Goal: Information Seeking & Learning: Learn about a topic

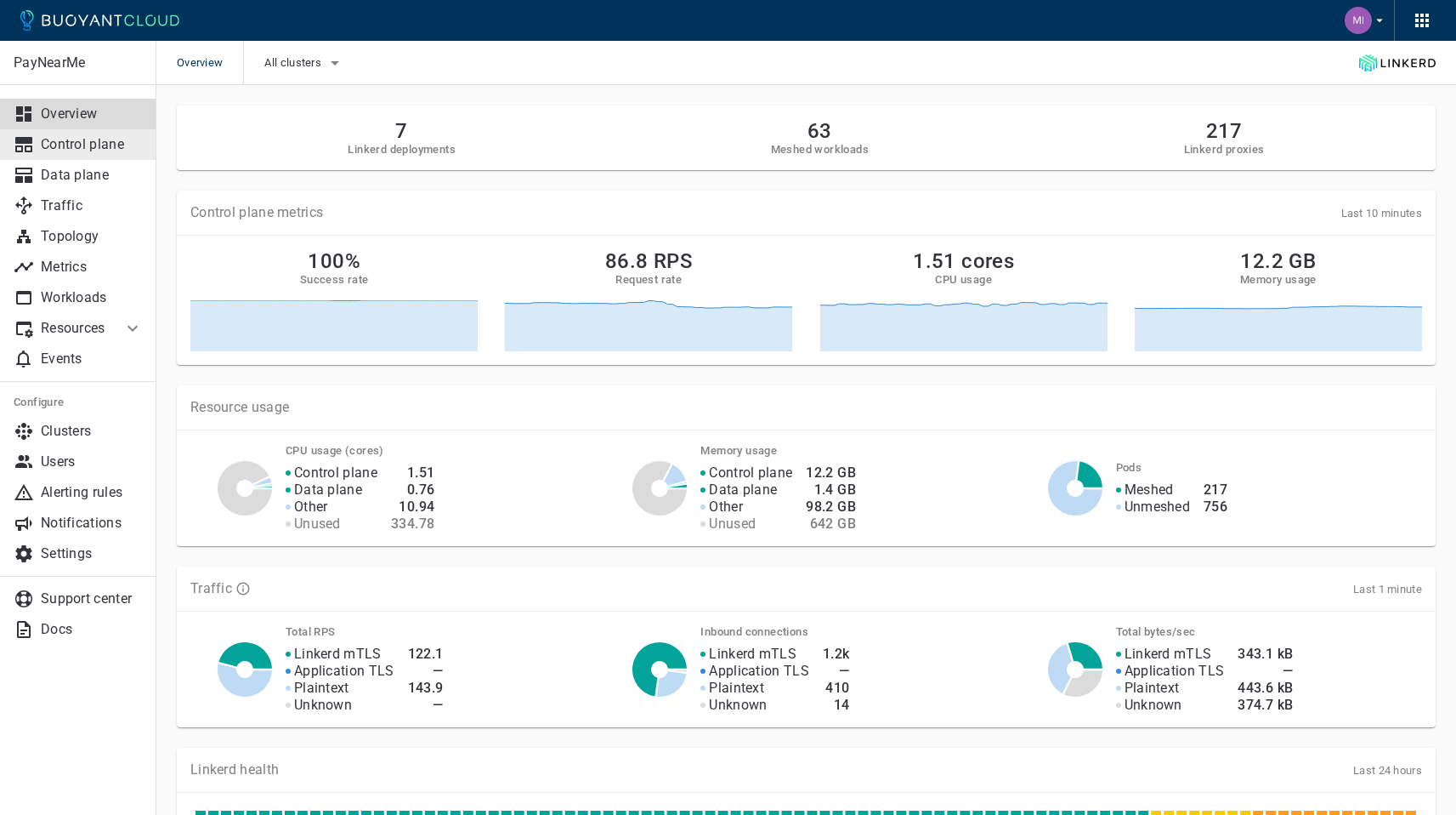
click at [64, 143] on p "Control plane" at bounding box center [91, 144] width 102 height 17
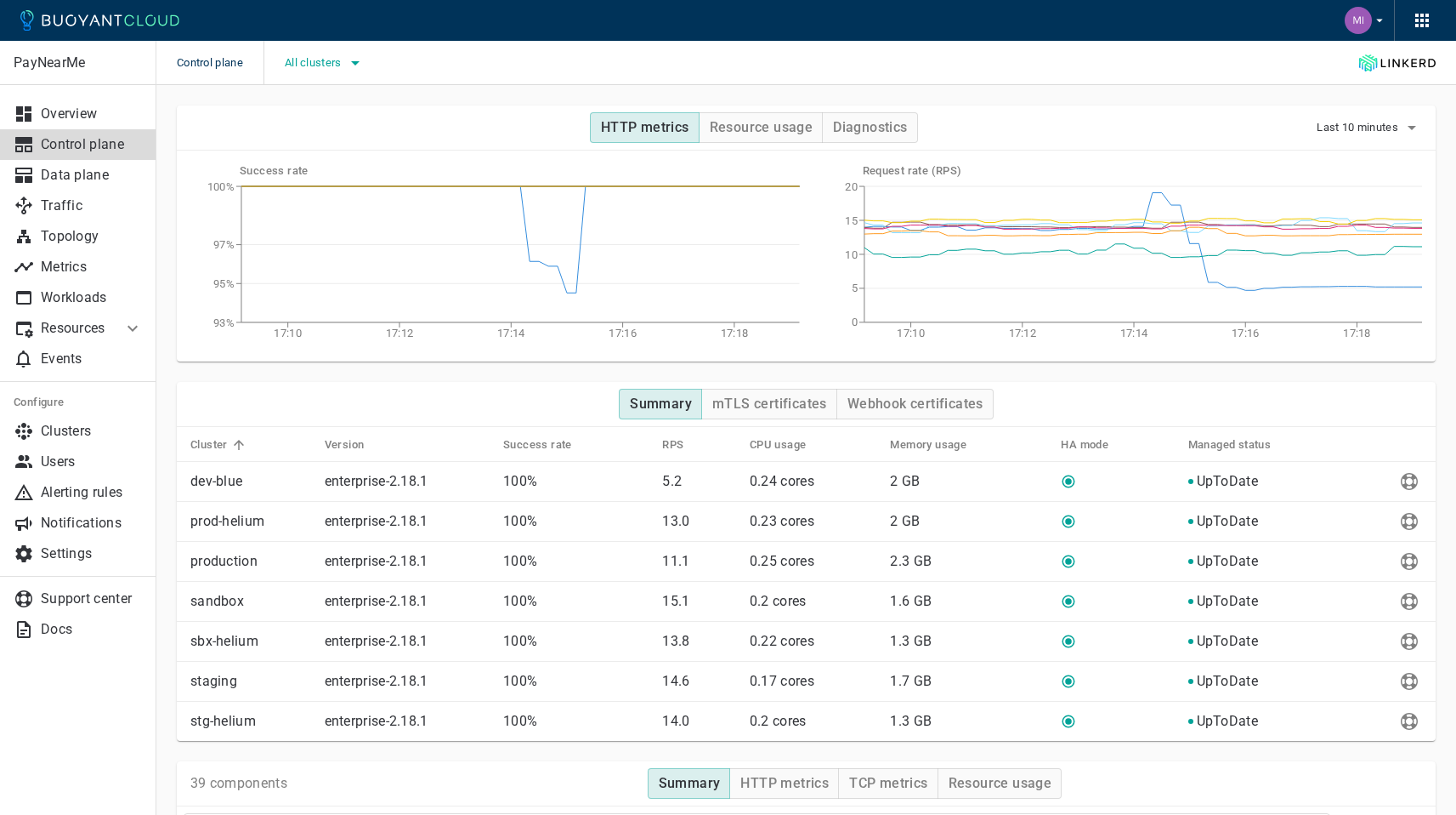
click at [307, 60] on span "All clusters" at bounding box center [314, 63] width 60 height 14
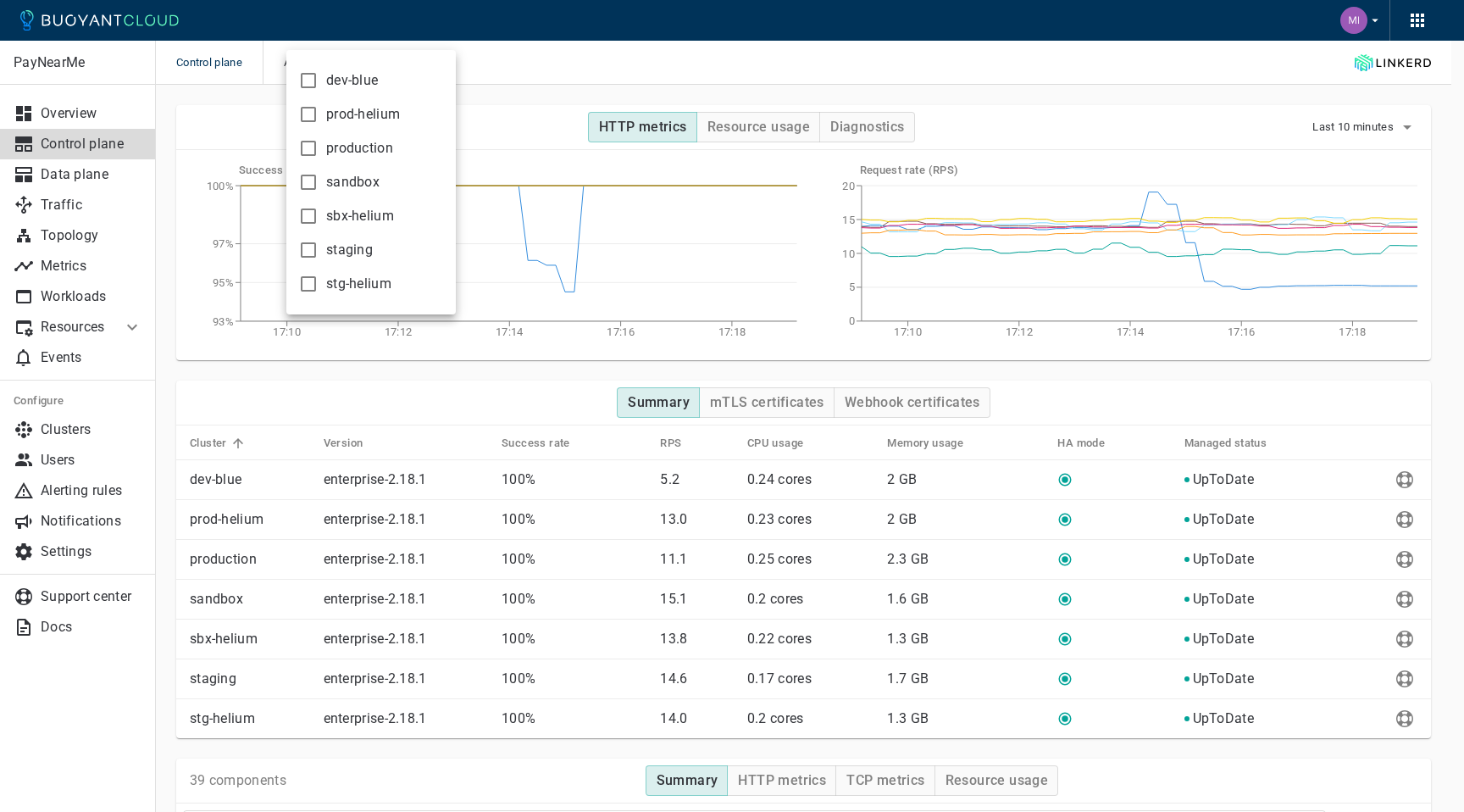
click at [311, 74] on input "dev-blue" at bounding box center [308, 80] width 20 height 20
checkbox input "true"
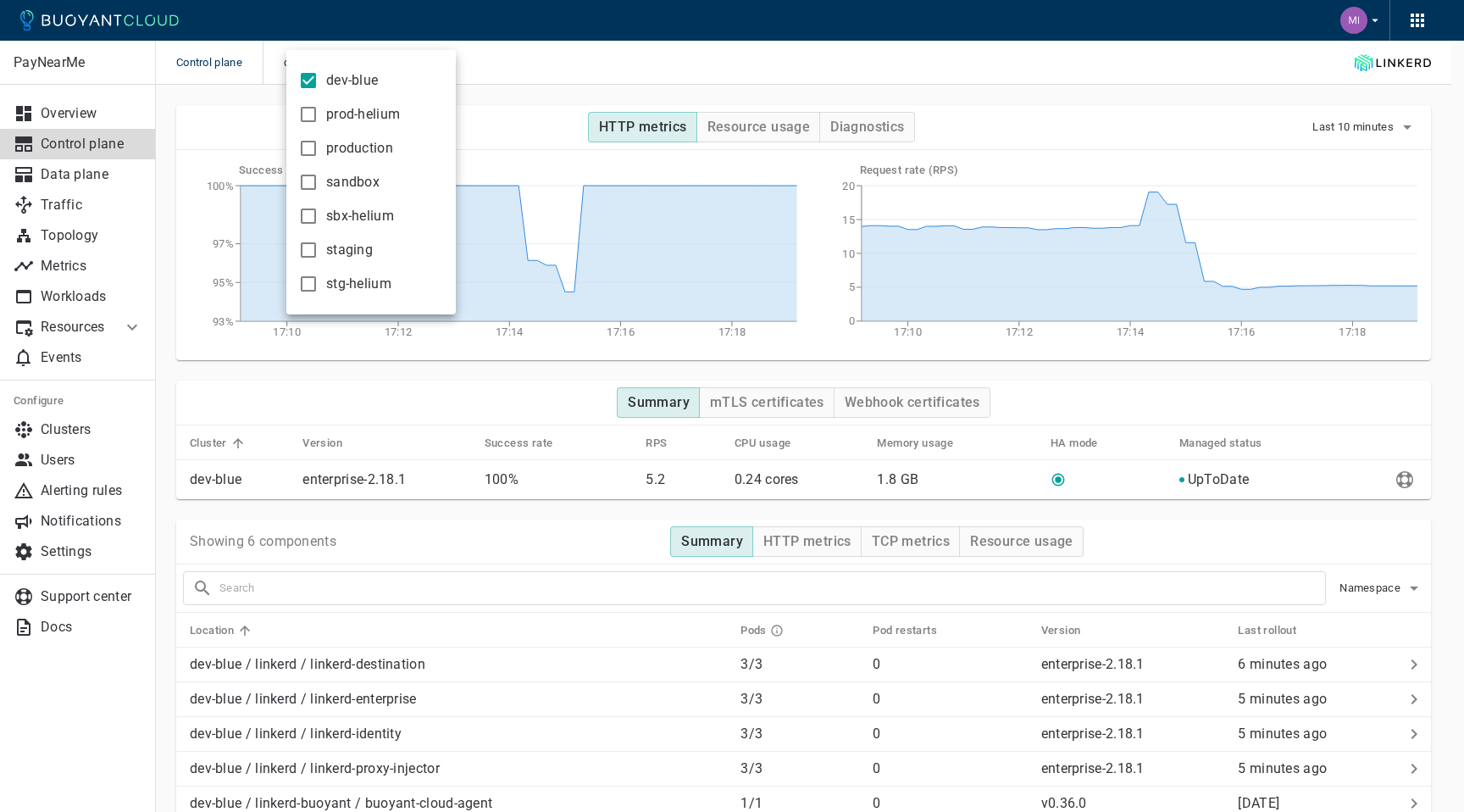
click at [526, 50] on div at bounding box center [732, 406] width 1464 height 812
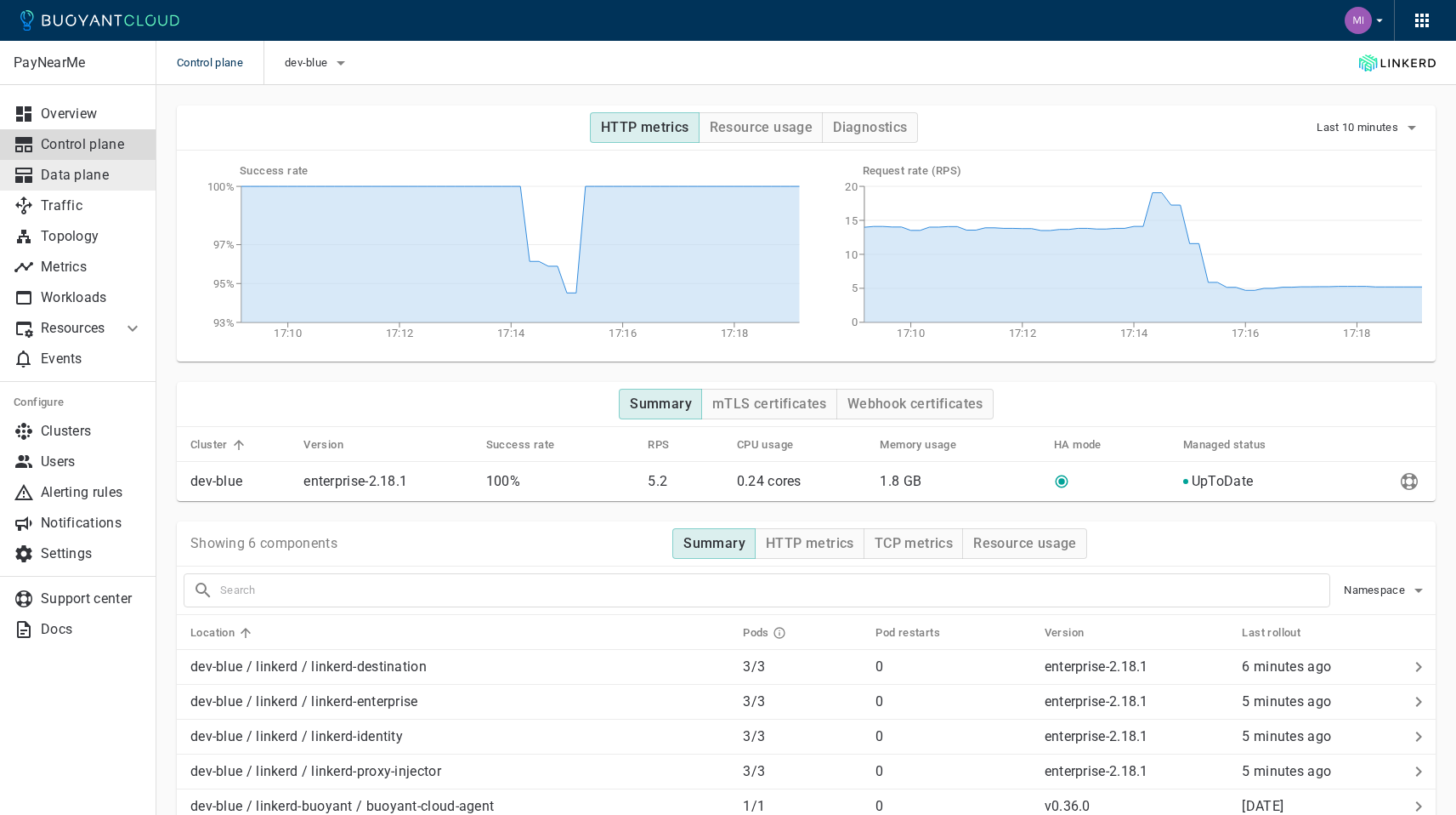
click at [104, 182] on p "Data plane" at bounding box center [91, 175] width 102 height 17
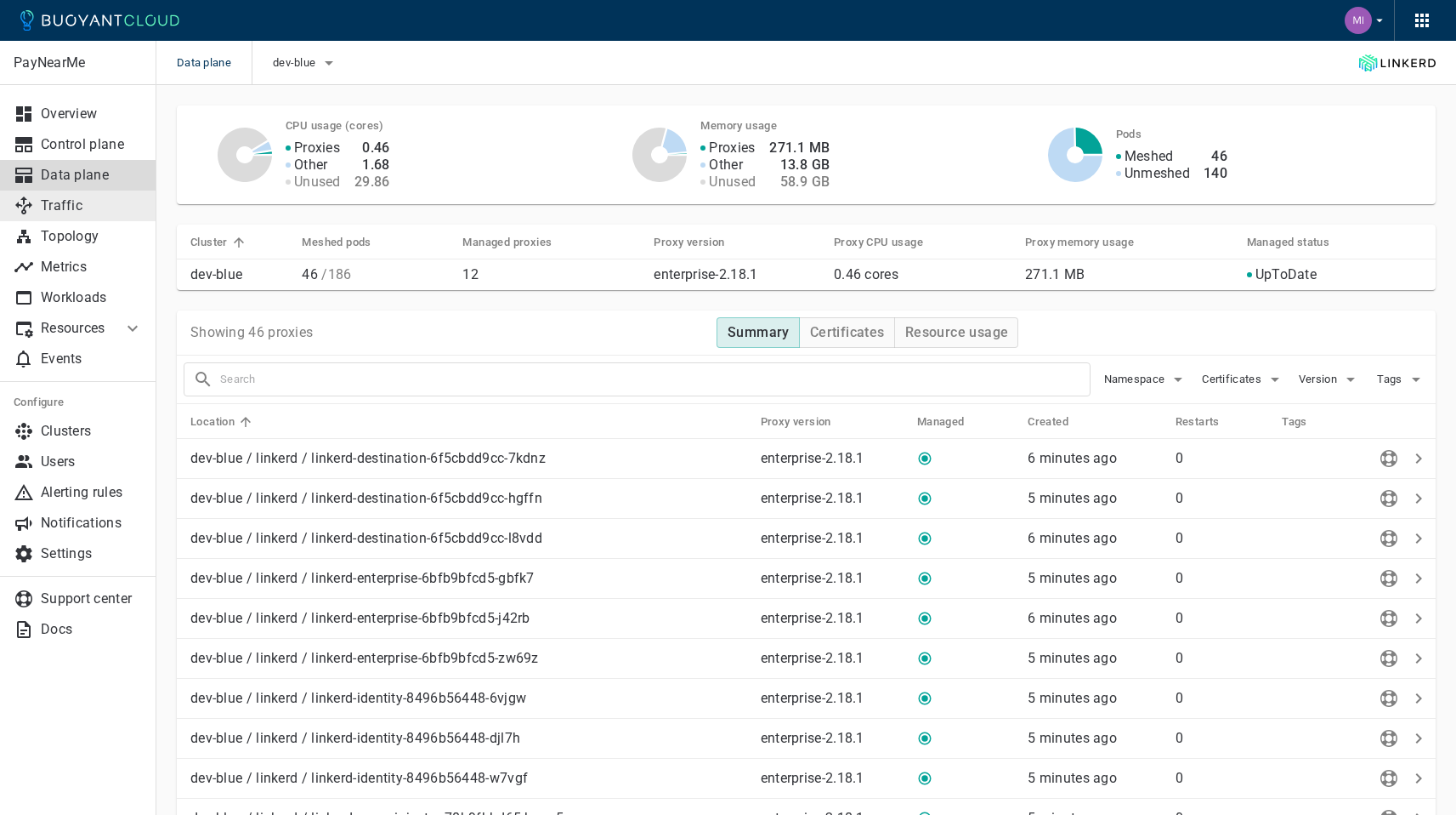
click at [64, 218] on link "Traffic" at bounding box center [78, 205] width 156 height 30
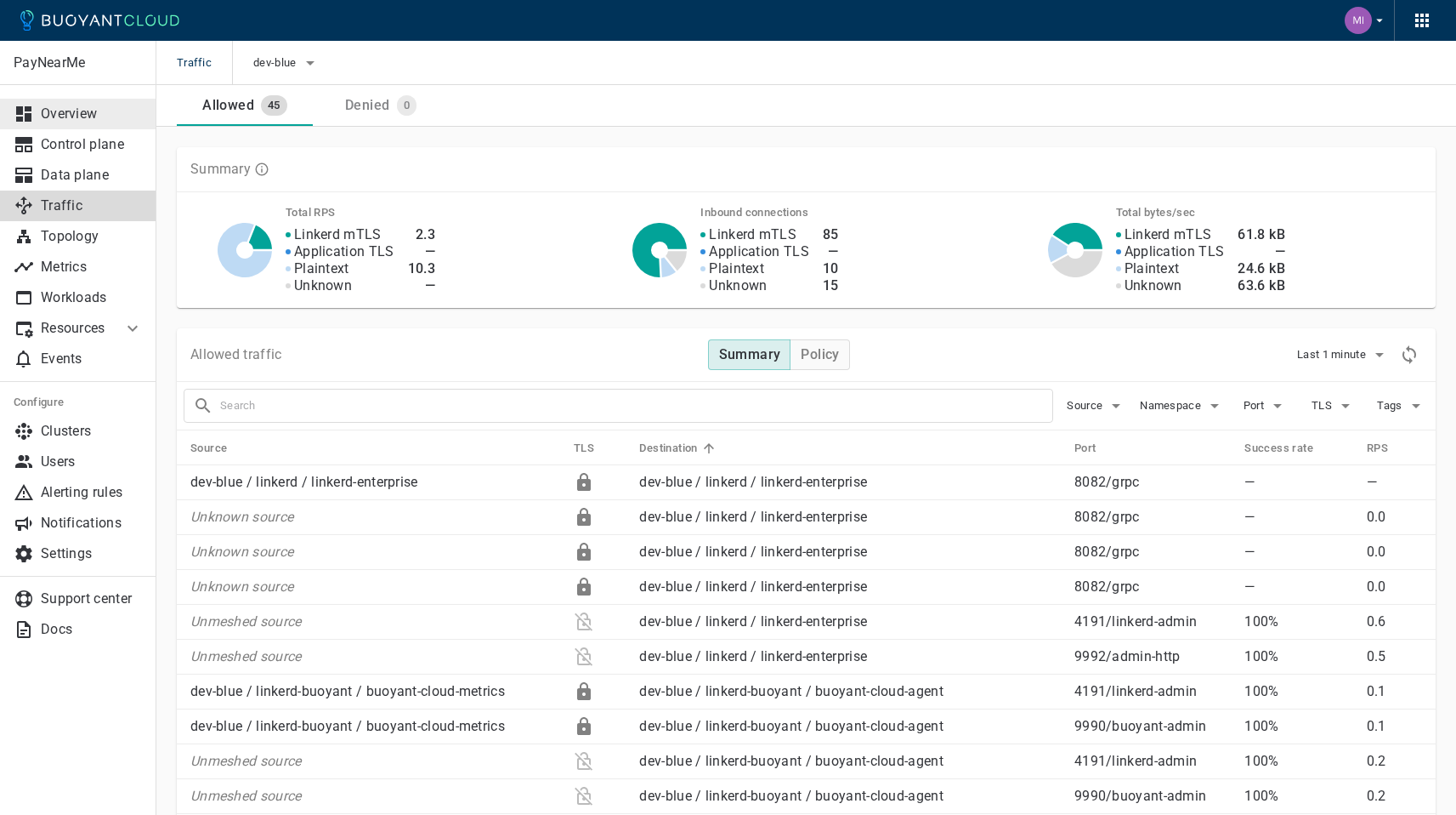
click at [78, 106] on p "Overview" at bounding box center [91, 114] width 102 height 17
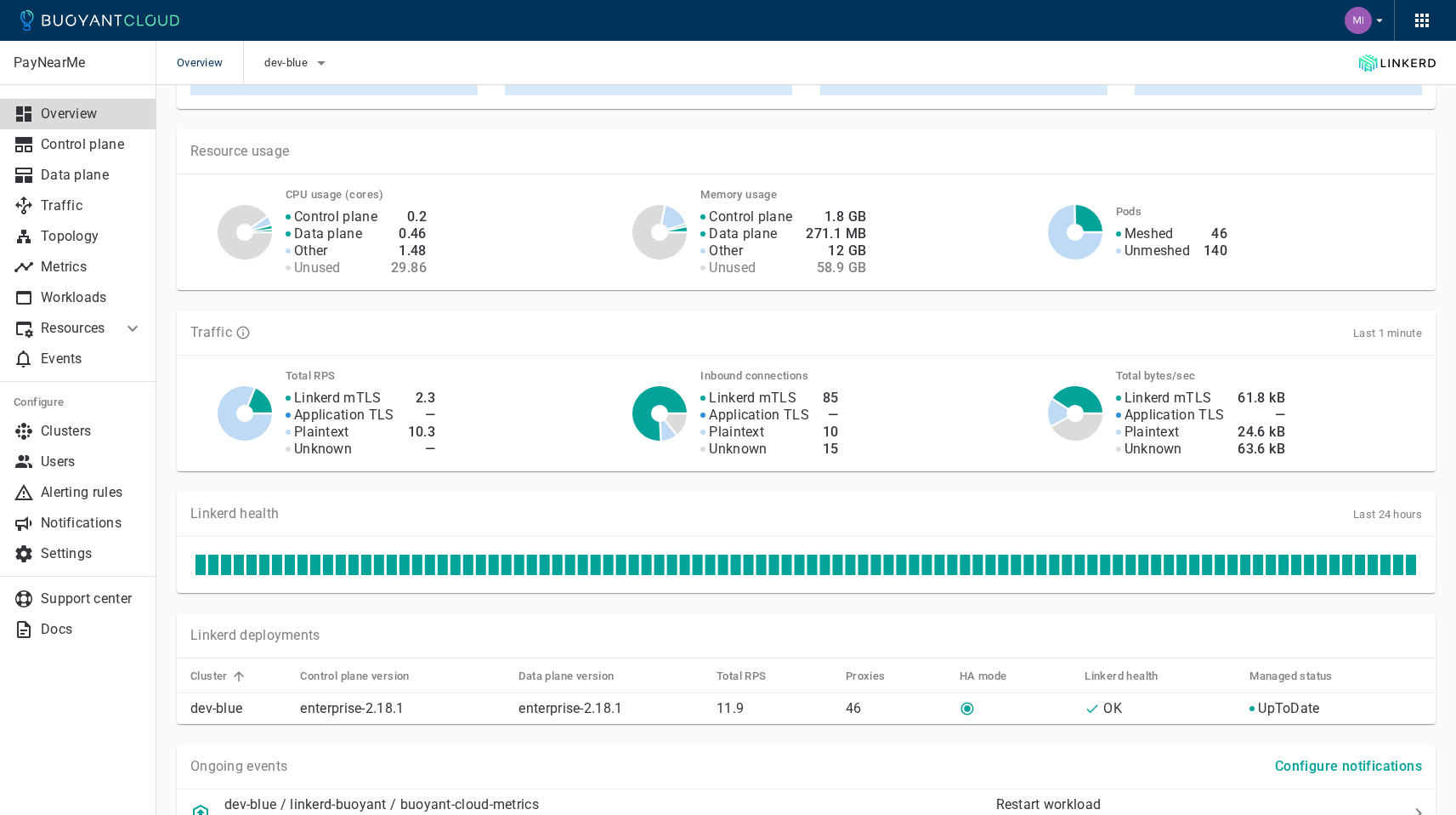
scroll to position [347, 0]
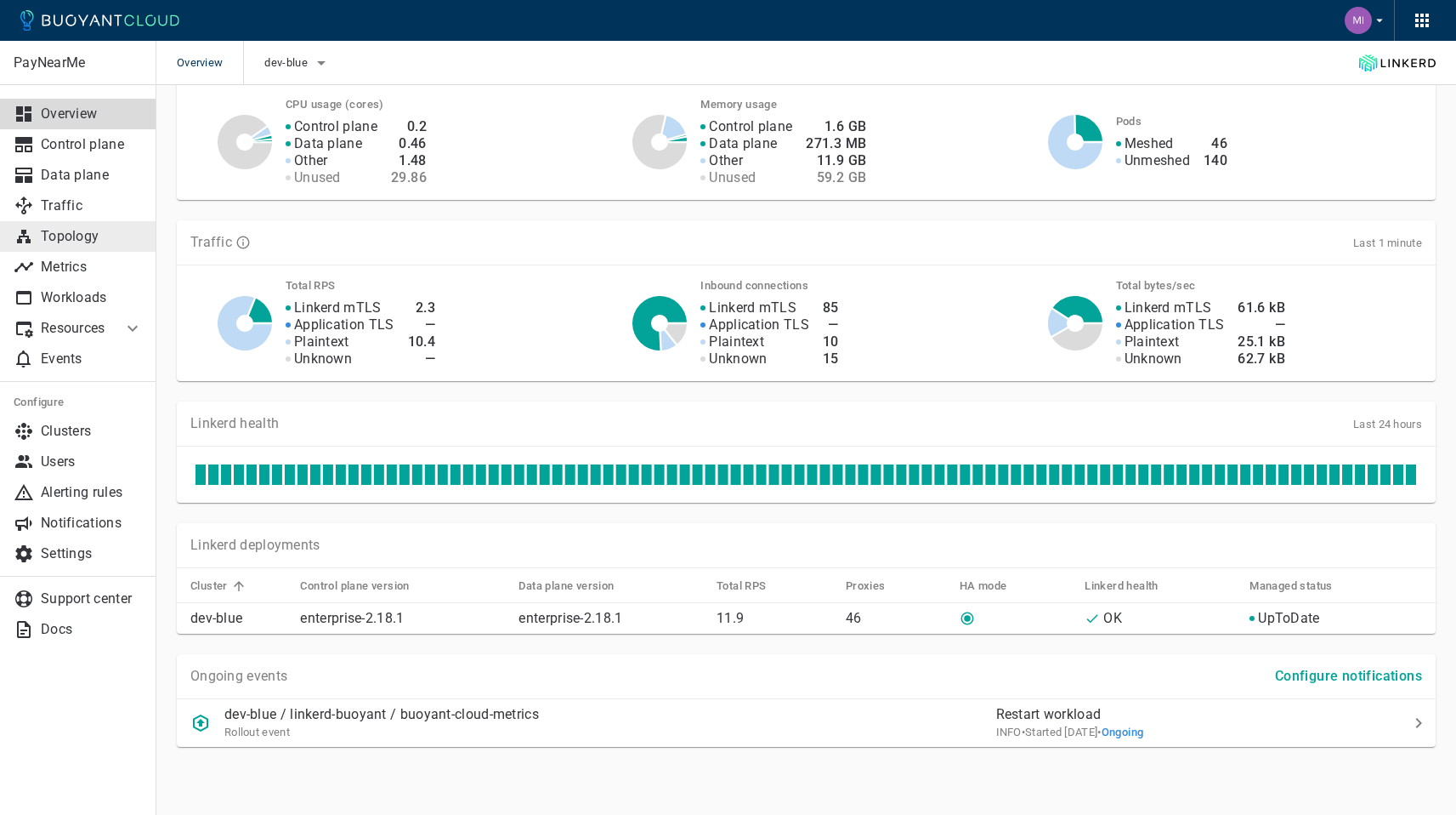
click at [48, 240] on p "Topology" at bounding box center [91, 237] width 102 height 17
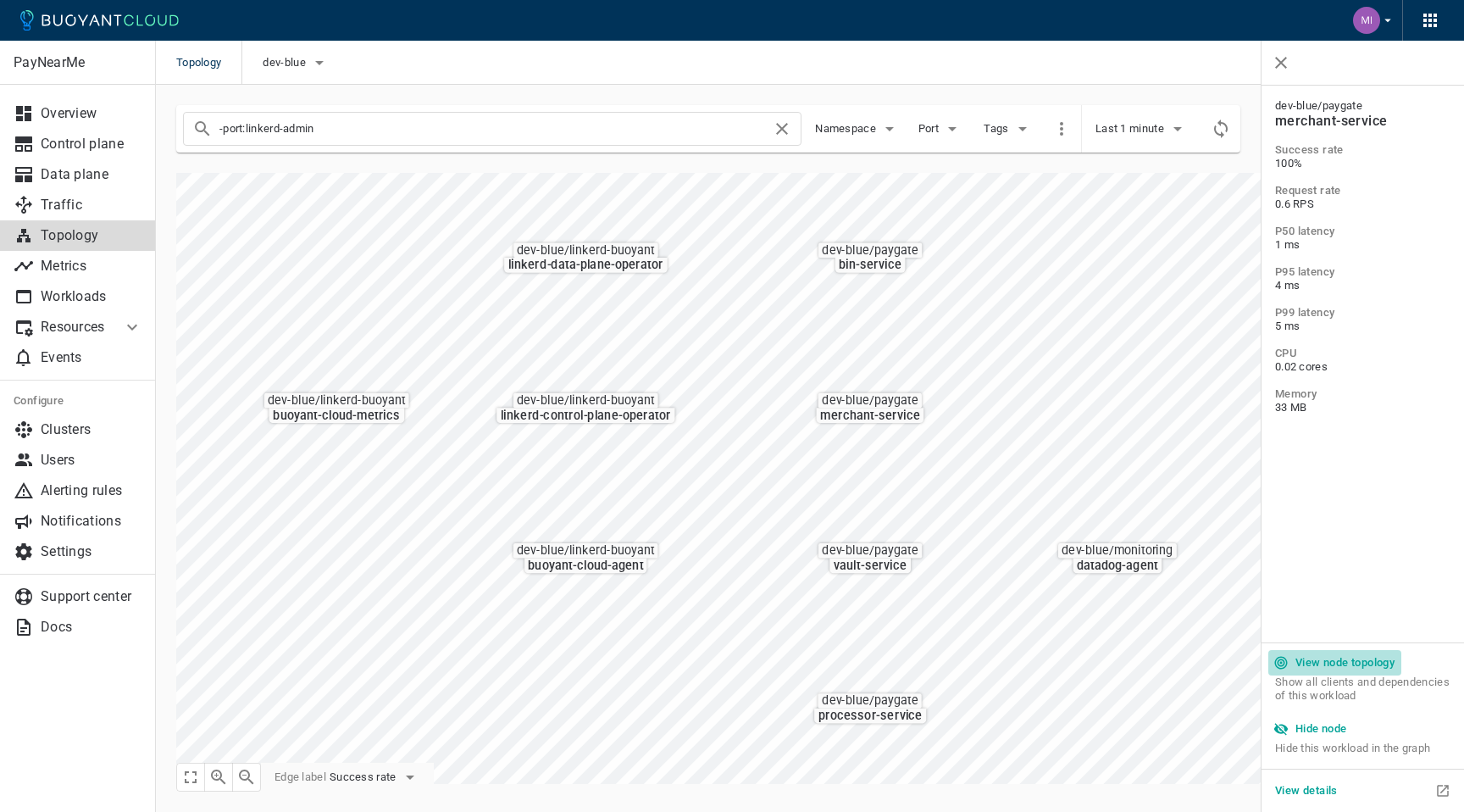
click at [1375, 661] on h5 "View node topology" at bounding box center [1345, 662] width 99 height 14
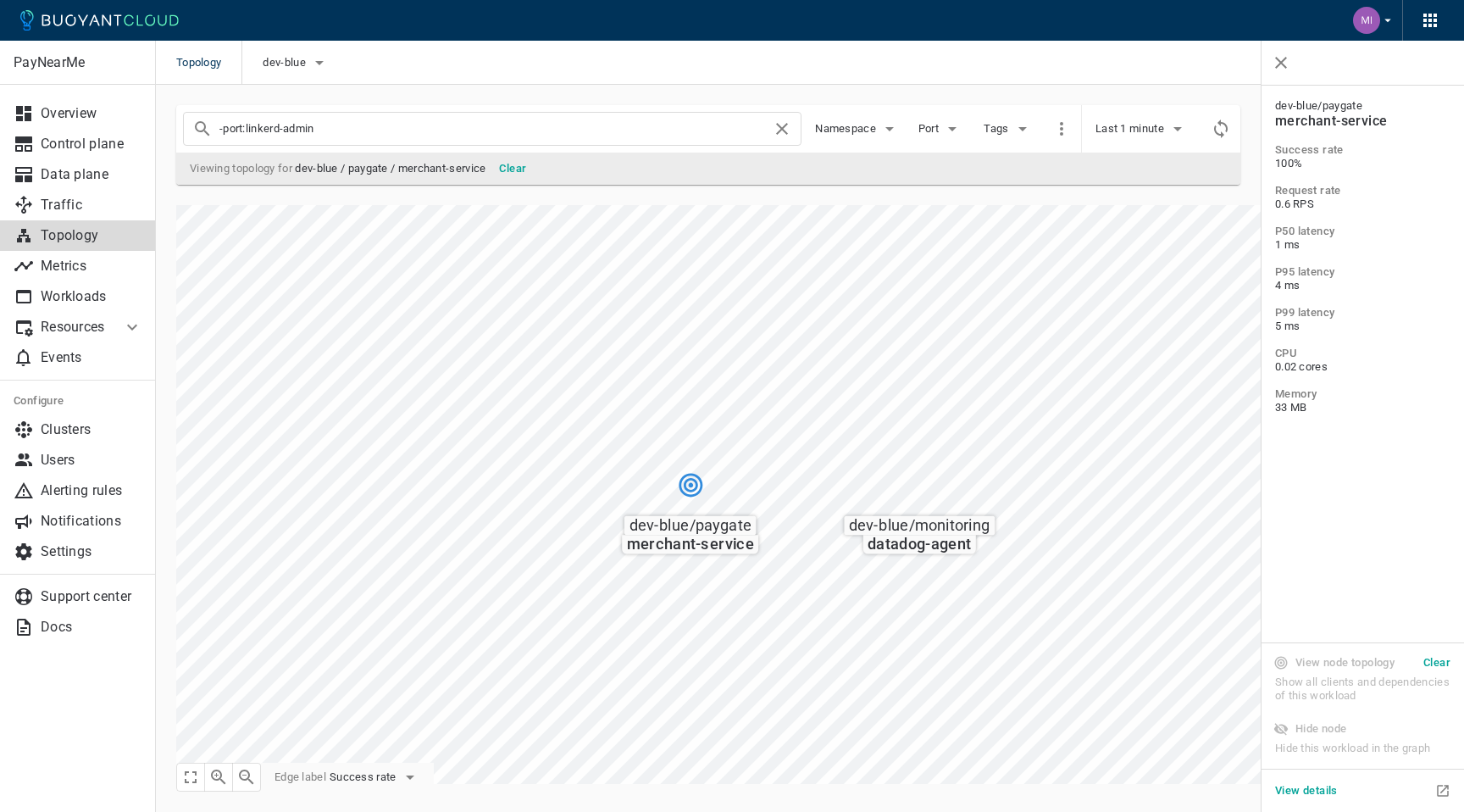
click at [1436, 678] on span "Show all clients and dependencies of this workload" at bounding box center [1363, 695] width 175 height 41
click at [1444, 667] on h5 "Clear" at bounding box center [1436, 662] width 27 height 14
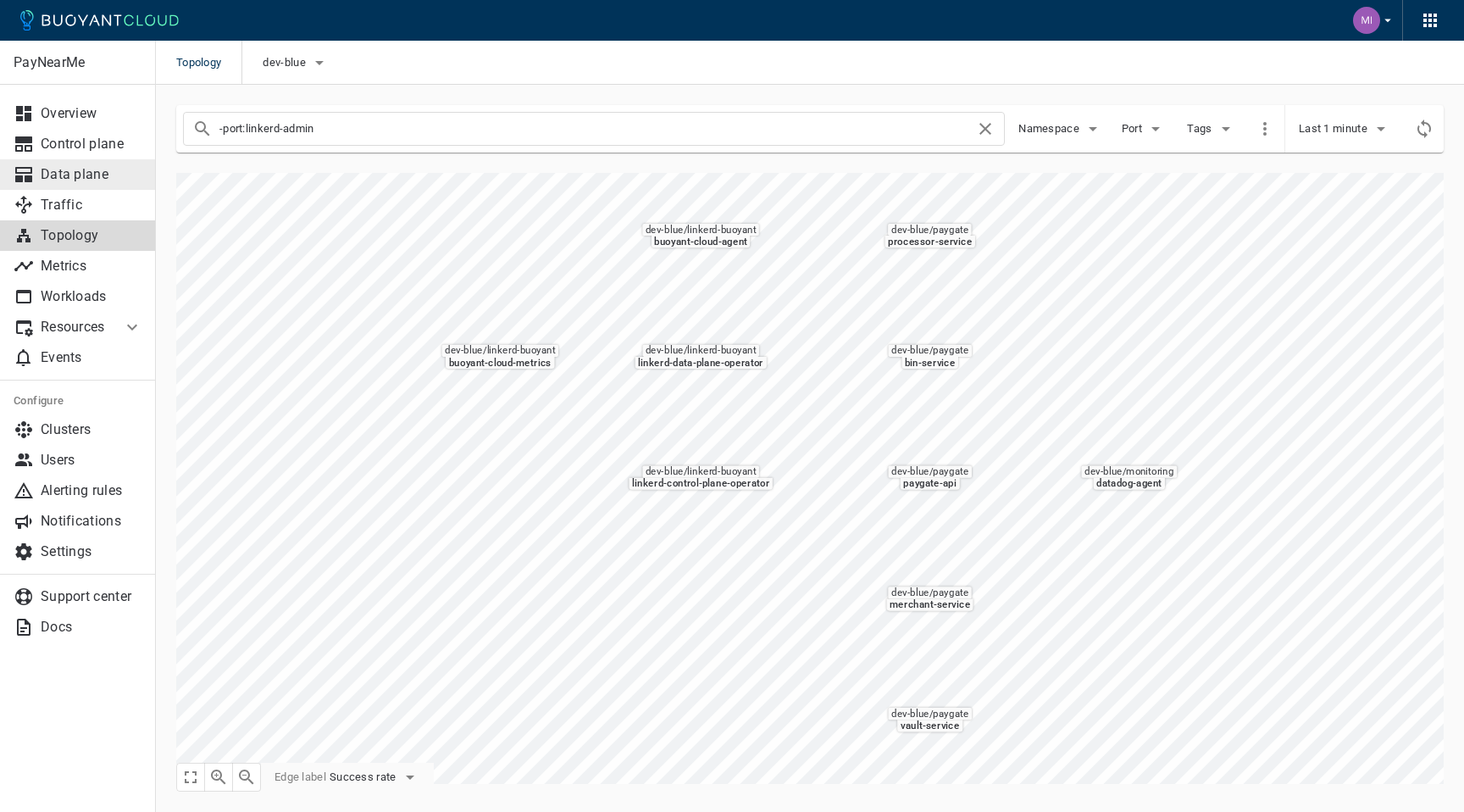
click at [90, 179] on p "Data plane" at bounding box center [91, 174] width 101 height 17
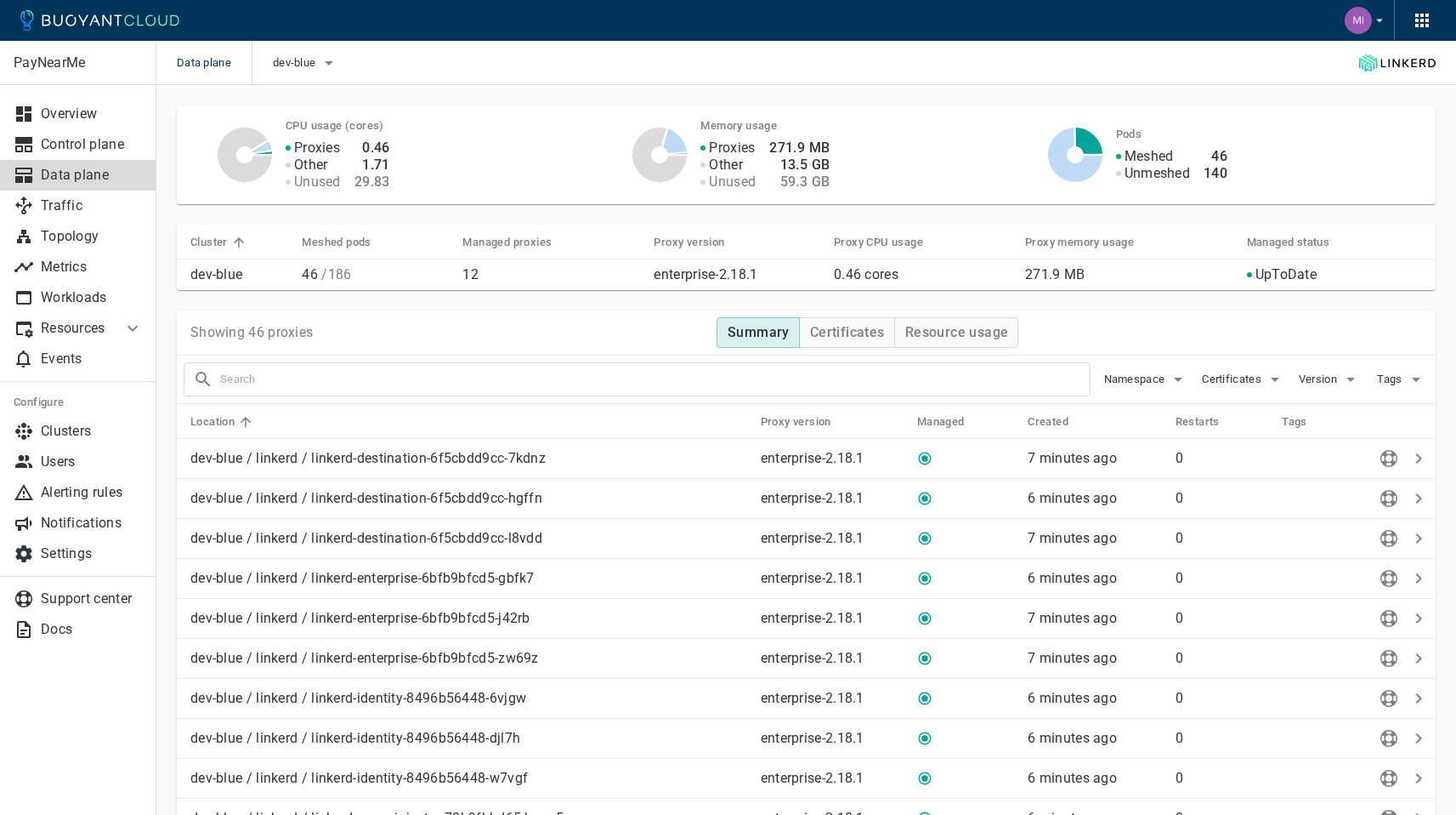
click at [363, 376] on input "text" at bounding box center [654, 380] width 869 height 24
type input "merchant"
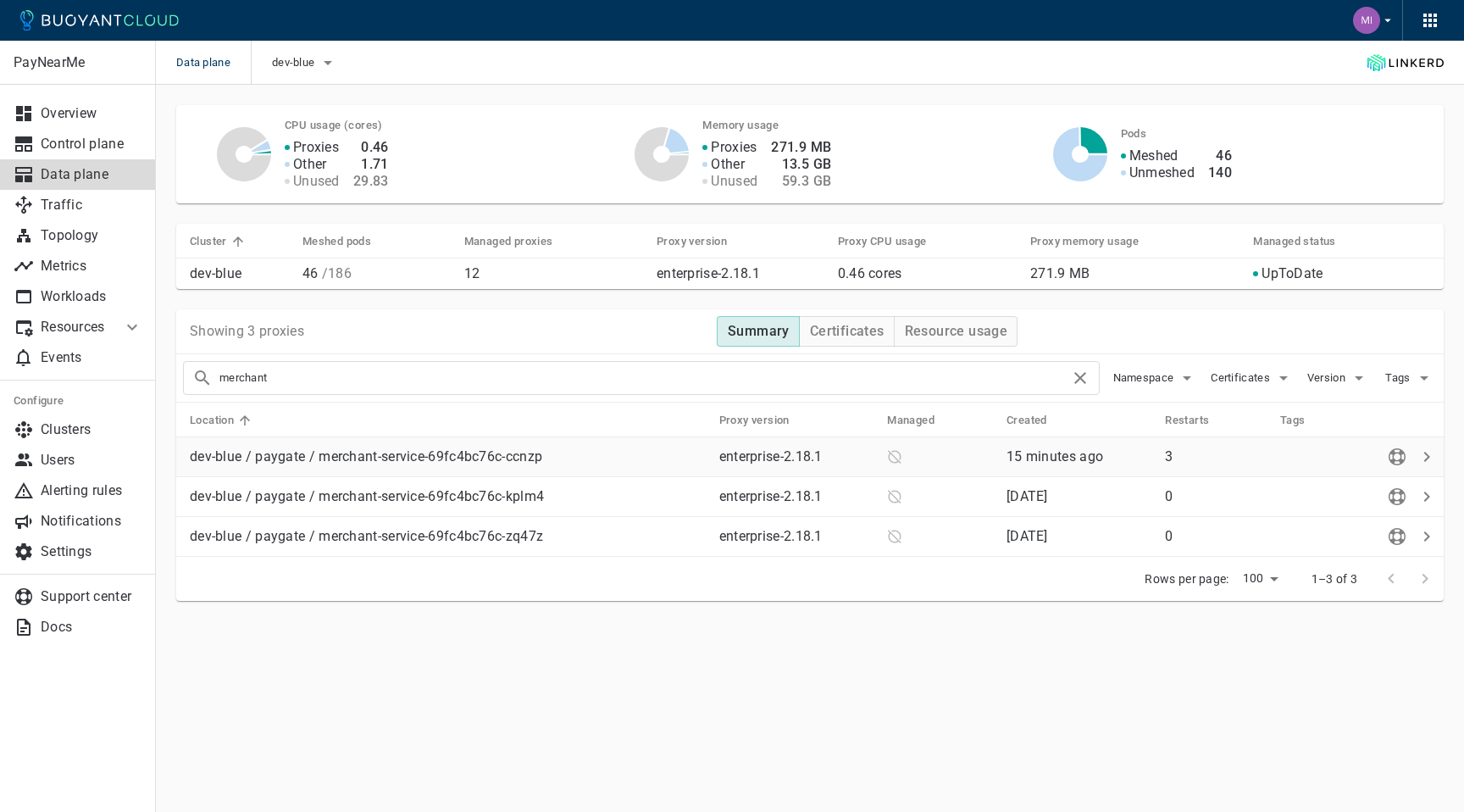
click at [1168, 461] on p "3" at bounding box center [1215, 457] width 101 height 17
click at [816, 340] on button "Certificates" at bounding box center [847, 331] width 96 height 30
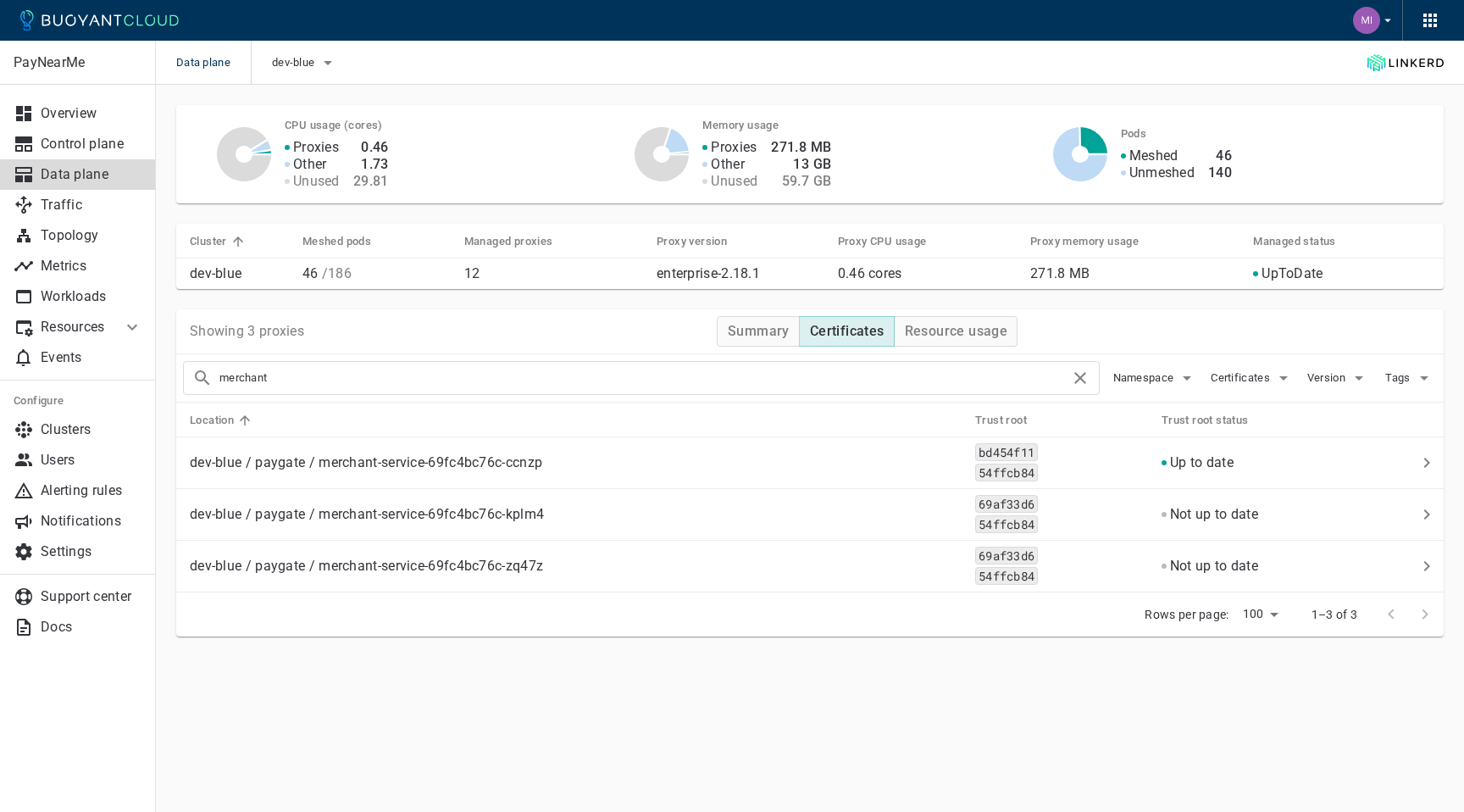
type button "Certificates"
click at [1045, 673] on div "PayNearMe Overview Control plane Data plane Traffic Topology Metrics Workloads …" at bounding box center [809, 394] width 1308 height 620
click at [1179, 716] on main "Data plane dev-blue PayNearMe Overview Control plane Data plane Traffic Topolog…" at bounding box center [809, 406] width 1308 height 812
click at [1043, 627] on div "Rows per page: 100 100 1–3 of 3" at bounding box center [809, 614] width 1268 height 44
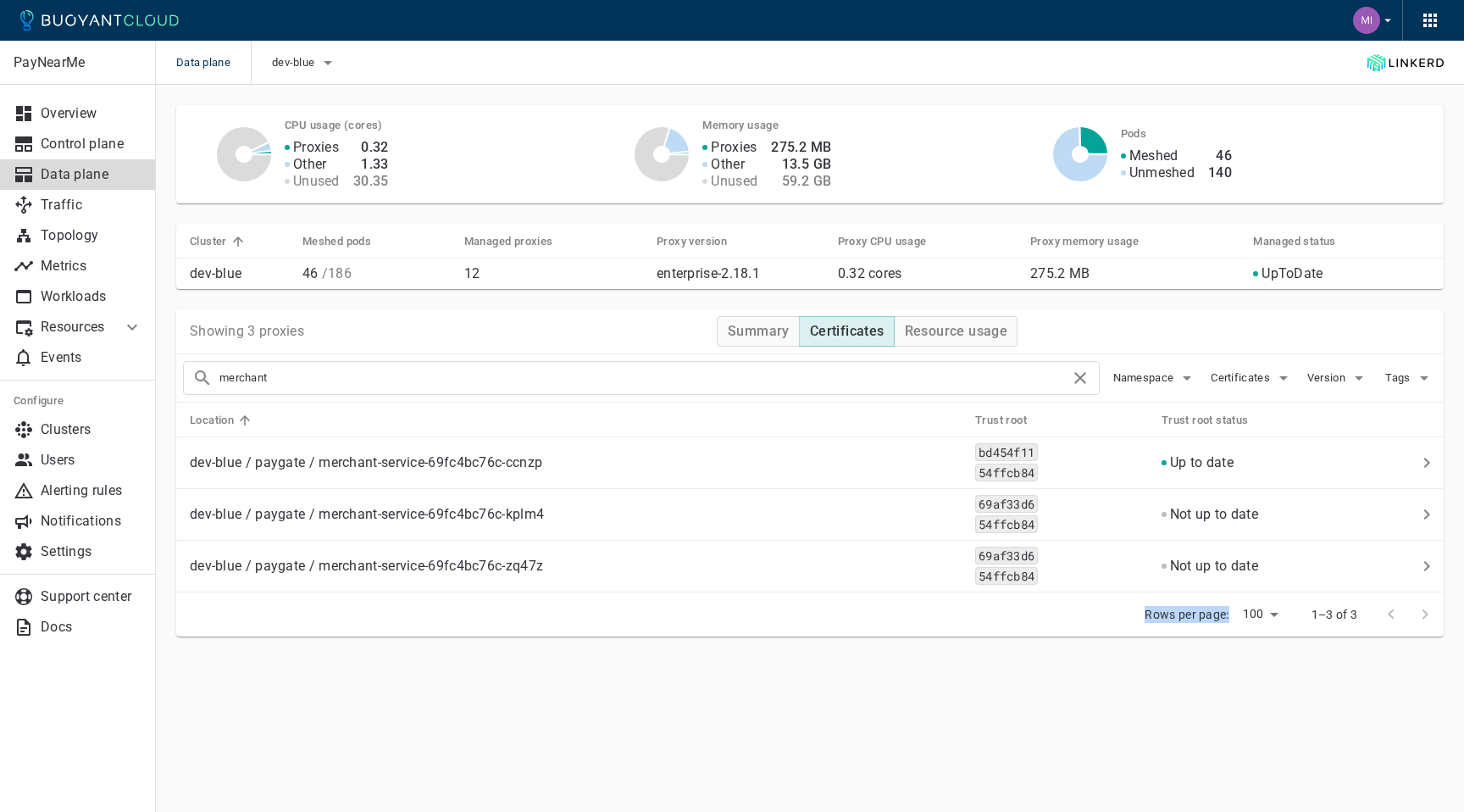
click at [1043, 627] on div "Rows per page: 100 100 1–3 of 3" at bounding box center [809, 614] width 1268 height 44
click at [1044, 624] on div "Rows per page: 100 100 1–3 of 3" at bounding box center [809, 614] width 1268 height 44
drag, startPoint x: 1044, startPoint y: 624, endPoint x: 1025, endPoint y: 610, distance: 23.6
click at [1025, 610] on div "Rows per page: 100 100 1–3 of 3" at bounding box center [809, 614] width 1268 height 44
click at [1027, 613] on div "Rows per page: 100 100 1–3 of 3" at bounding box center [809, 614] width 1268 height 44
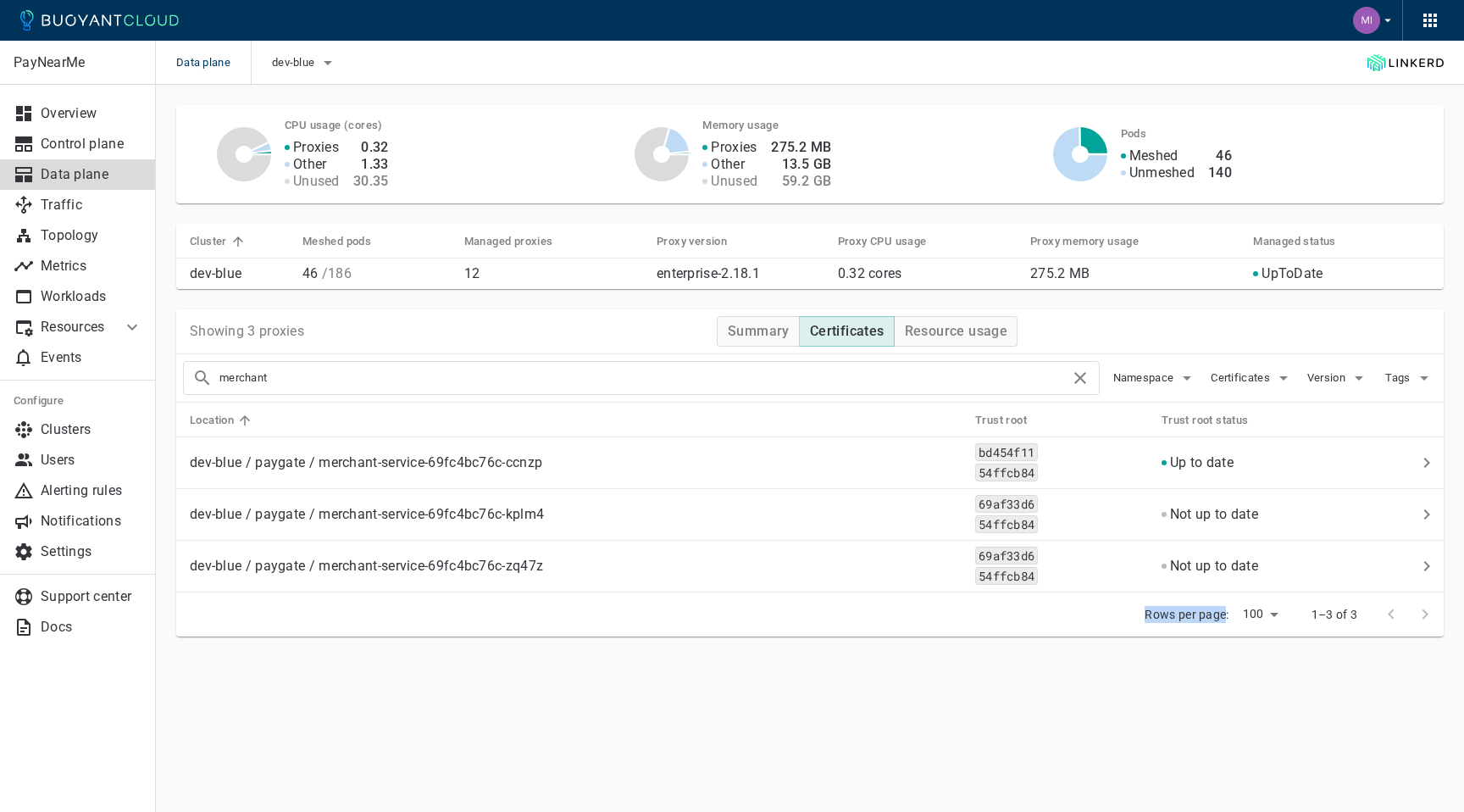
drag, startPoint x: 1027, startPoint y: 613, endPoint x: 1207, endPoint y: 607, distance: 180.1
click at [1207, 607] on div "Rows per page: 100 100 1–3 of 3" at bounding box center [809, 614] width 1268 height 44
click at [1202, 612] on p "Rows per page:" at bounding box center [1186, 614] width 84 height 17
drag, startPoint x: 1201, startPoint y: 612, endPoint x: 1156, endPoint y: 614, distance: 45.0
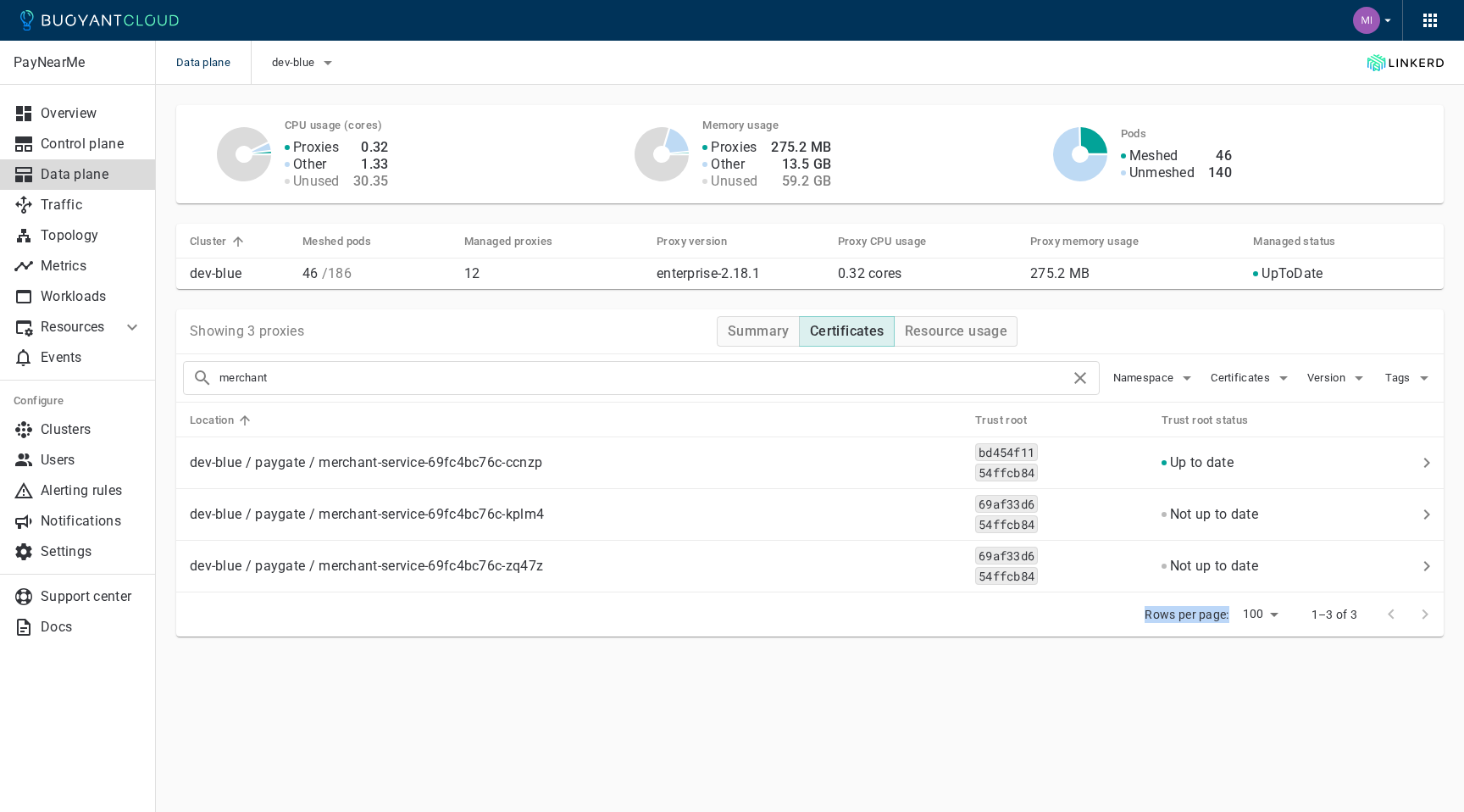
click at [1156, 614] on p "Rows per page:" at bounding box center [1186, 614] width 84 height 17
drag, startPoint x: 1156, startPoint y: 614, endPoint x: 1211, endPoint y: 610, distance: 55.1
click at [1211, 610] on p "Rows per page:" at bounding box center [1186, 614] width 84 height 17
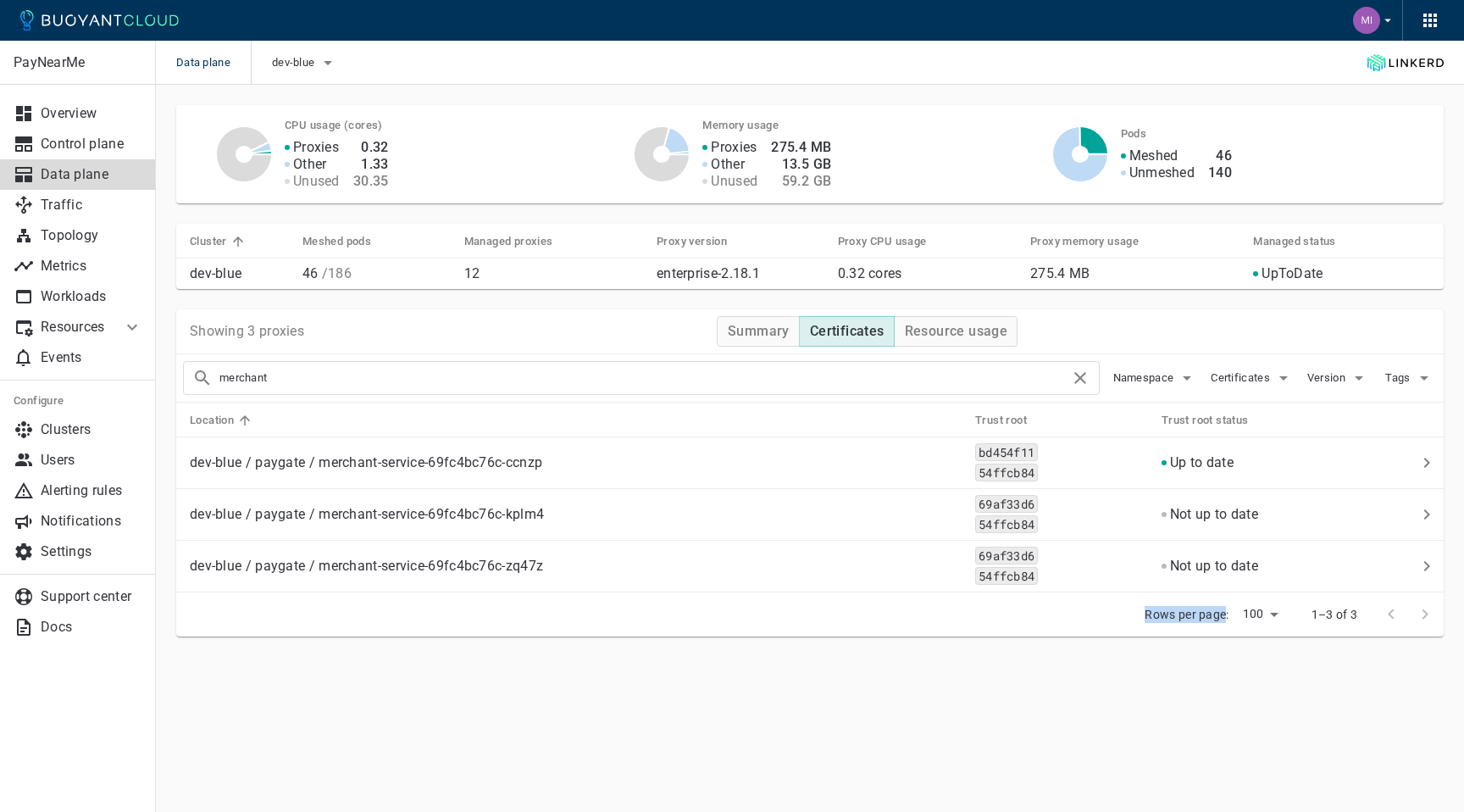
drag, startPoint x: 1212, startPoint y: 612, endPoint x: 1152, endPoint y: 613, distance: 60.0
click at [1152, 613] on p "Rows per page:" at bounding box center [1186, 614] width 84 height 17
drag, startPoint x: 1152, startPoint y: 613, endPoint x: 1203, endPoint y: 609, distance: 51.2
click at [1203, 609] on p "Rows per page:" at bounding box center [1186, 614] width 84 height 17
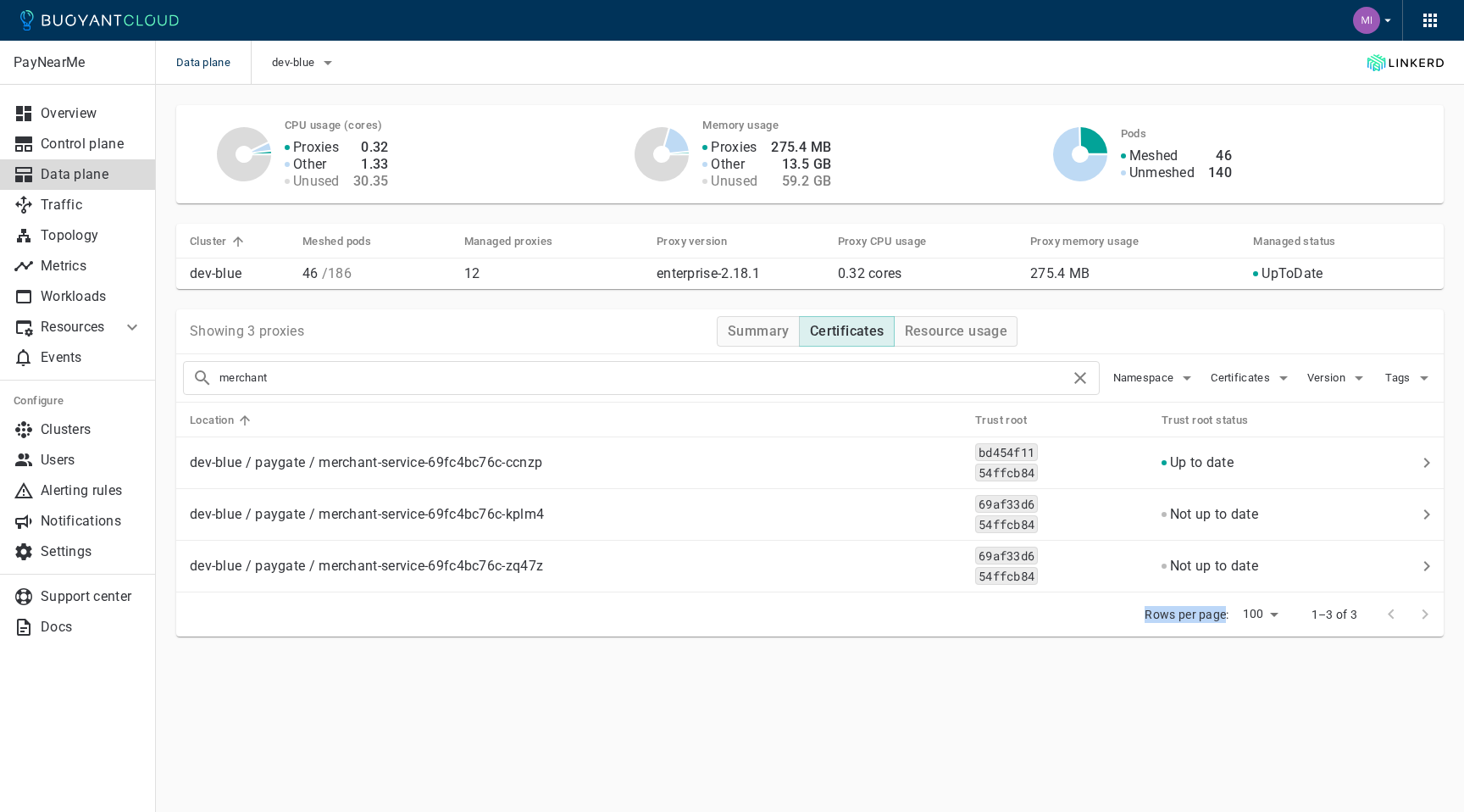
click at [1203, 609] on p "Rows per page:" at bounding box center [1186, 614] width 84 height 17
drag, startPoint x: 1205, startPoint y: 611, endPoint x: 1160, endPoint y: 610, distance: 45.0
click at [1158, 612] on p "Rows per page:" at bounding box center [1186, 614] width 84 height 17
click at [1151, 612] on p "Rows per page:" at bounding box center [1186, 614] width 84 height 17
drag, startPoint x: 1151, startPoint y: 612, endPoint x: 1207, endPoint y: 611, distance: 56.0
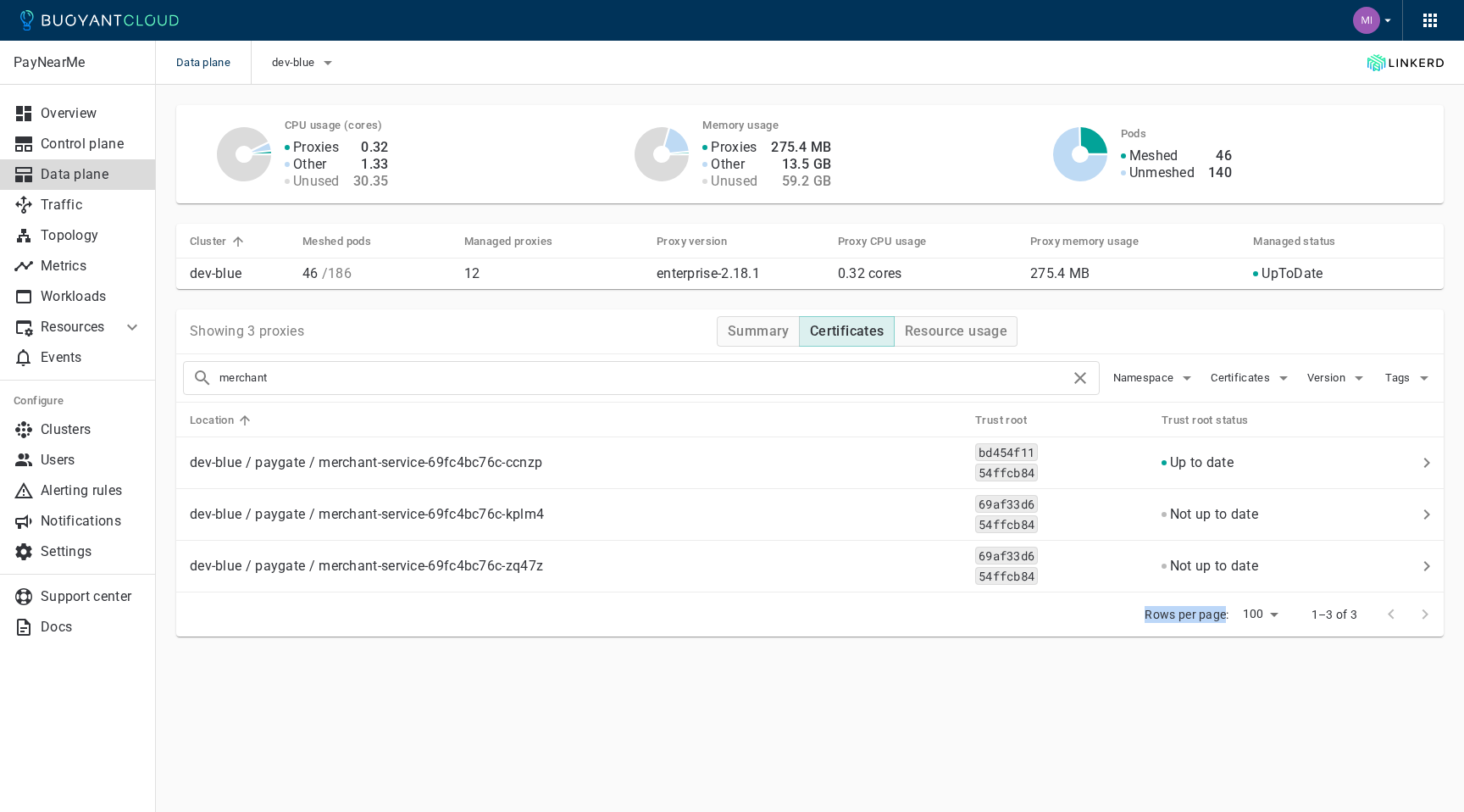
click at [1207, 610] on p "Rows per page:" at bounding box center [1186, 614] width 84 height 17
click at [1208, 612] on p "Rows per page:" at bounding box center [1186, 614] width 84 height 17
drag, startPoint x: 1209, startPoint y: 613, endPoint x: 1139, endPoint y: 614, distance: 70.0
click at [1139, 614] on div "Rows per page: 100 100 1–3 of 3" at bounding box center [809, 614] width 1268 height 44
click at [1152, 613] on p "Rows per page:" at bounding box center [1186, 614] width 84 height 17
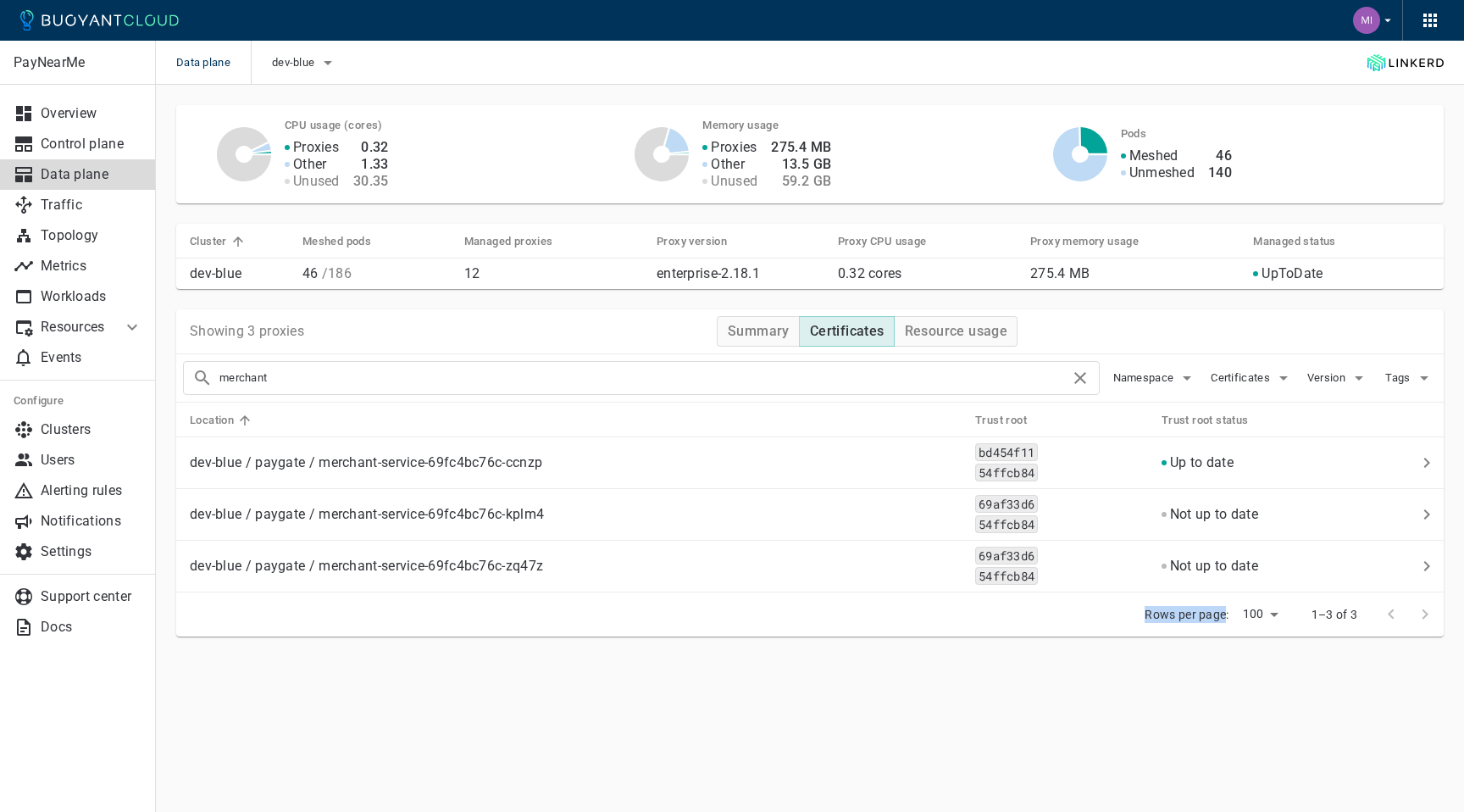
drag, startPoint x: 1152, startPoint y: 613, endPoint x: 1204, endPoint y: 610, distance: 52.1
click at [1204, 610] on p "Rows per page:" at bounding box center [1186, 614] width 84 height 17
drag, startPoint x: 1204, startPoint y: 611, endPoint x: 1144, endPoint y: 614, distance: 60.1
click at [1144, 614] on p "Rows per page:" at bounding box center [1186, 614] width 84 height 17
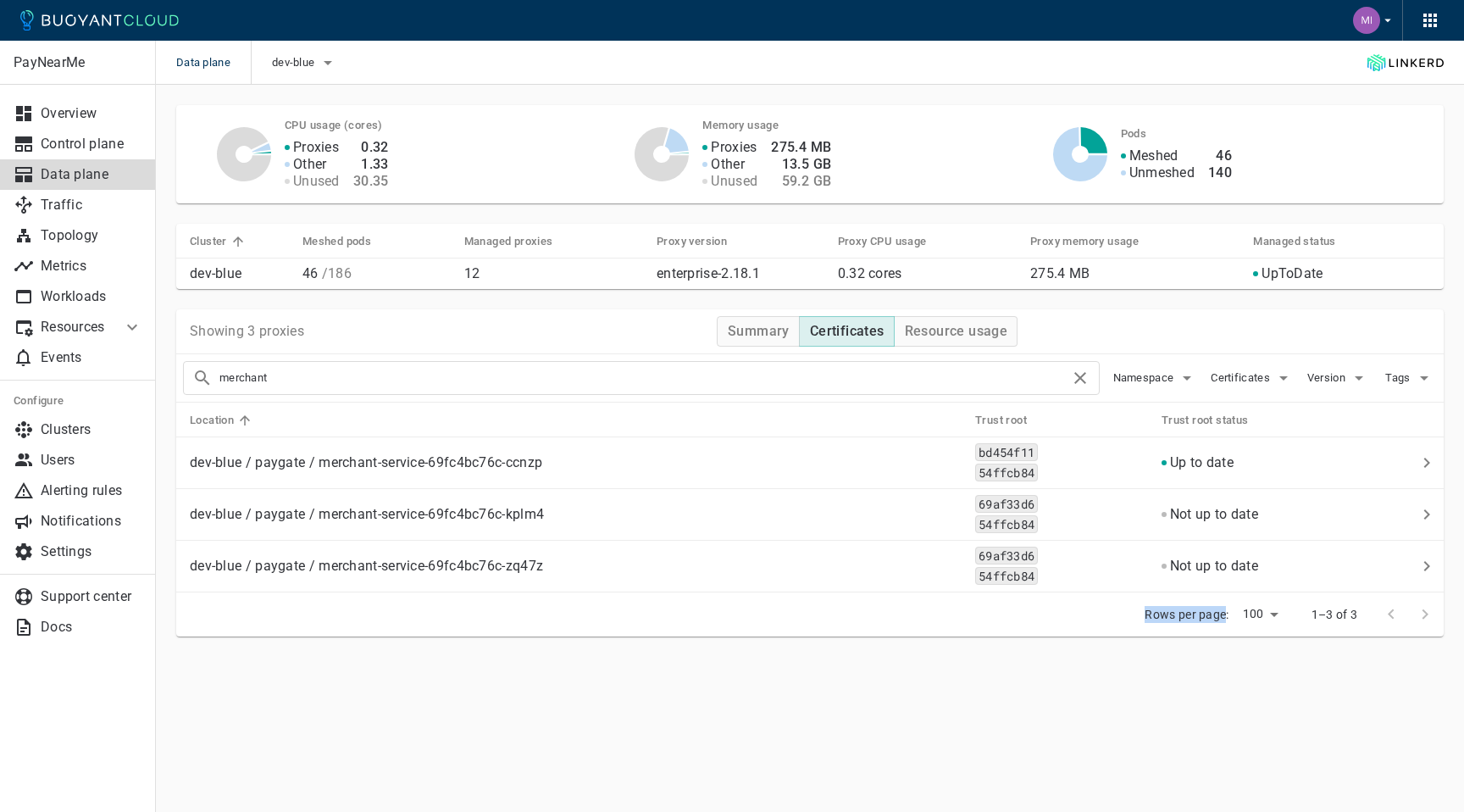
click at [1145, 615] on p "Rows per page:" at bounding box center [1186, 614] width 84 height 17
drag, startPoint x: 1145, startPoint y: 615, endPoint x: 1408, endPoint y: 614, distance: 263.0
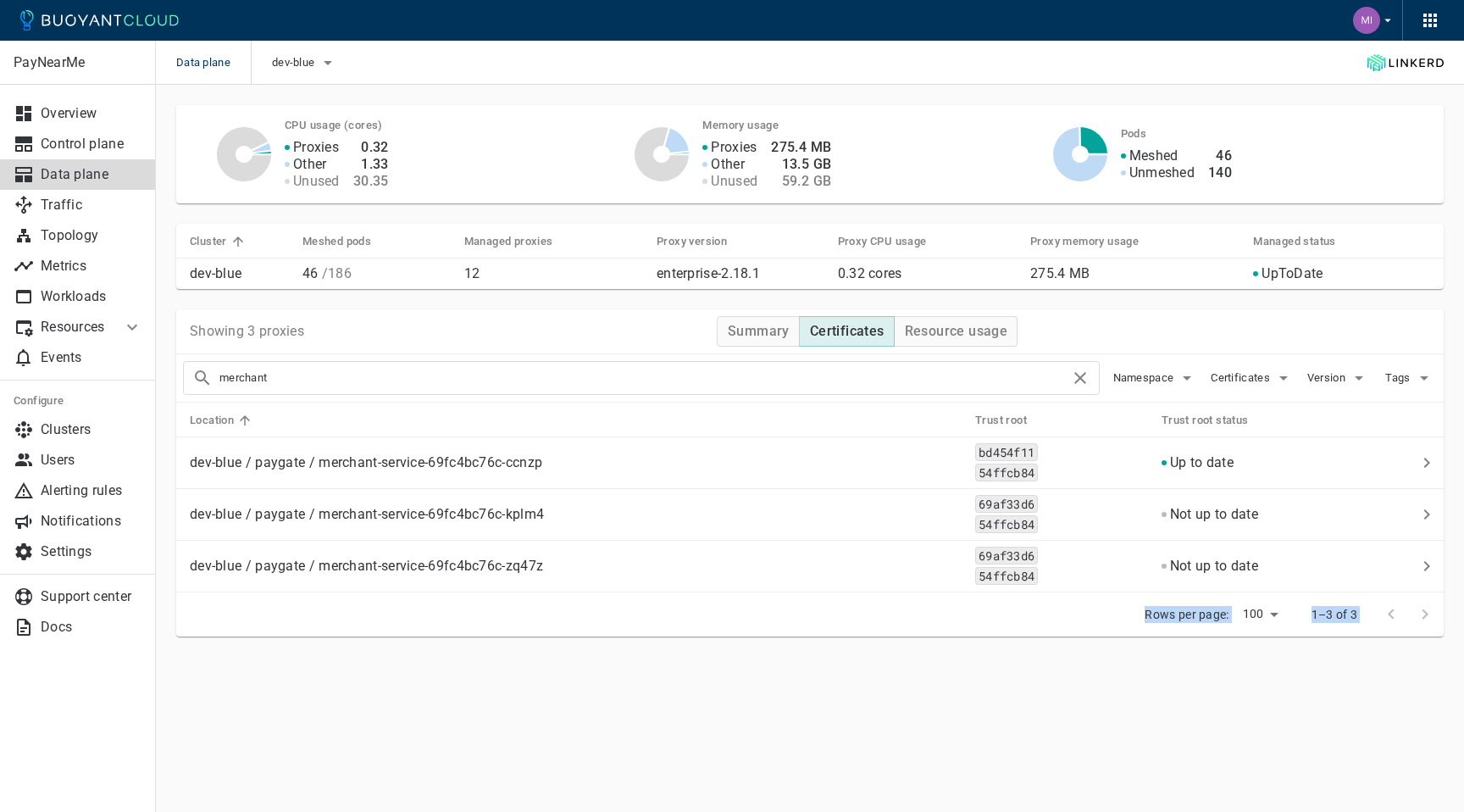
click at [1408, 614] on div "Rows per page: 100 100 1–3 of 3" at bounding box center [809, 614] width 1268 height 44
click at [1385, 655] on div "PayNearMe Overview Control plane Data plane Traffic Topology Metrics Workloads …" at bounding box center [809, 394] width 1308 height 620
click at [1157, 615] on p "Rows per page:" at bounding box center [1186, 614] width 84 height 17
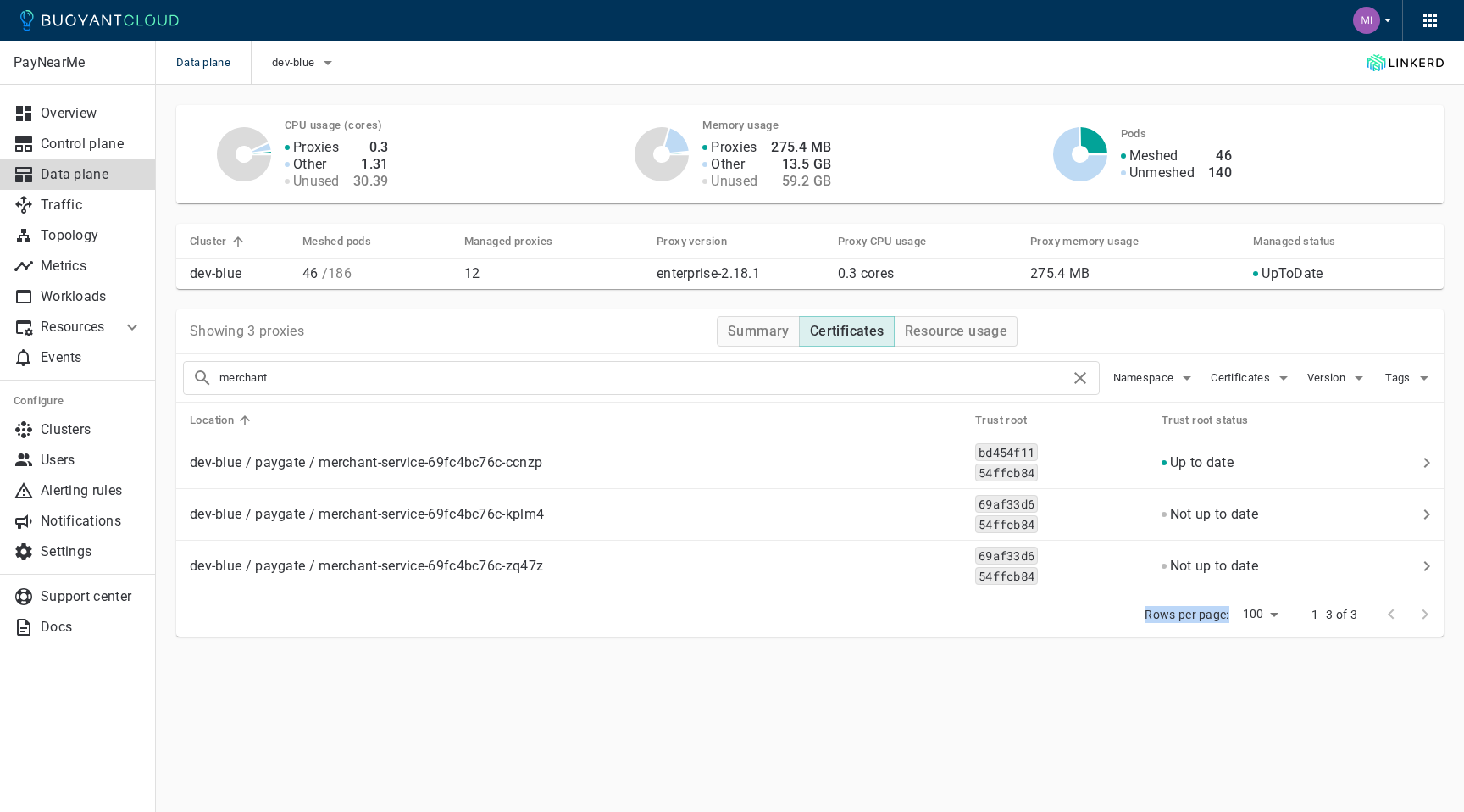
click at [1157, 615] on p "Rows per page:" at bounding box center [1186, 614] width 84 height 17
click at [1012, 378] on input "merchant" at bounding box center [645, 378] width 851 height 24
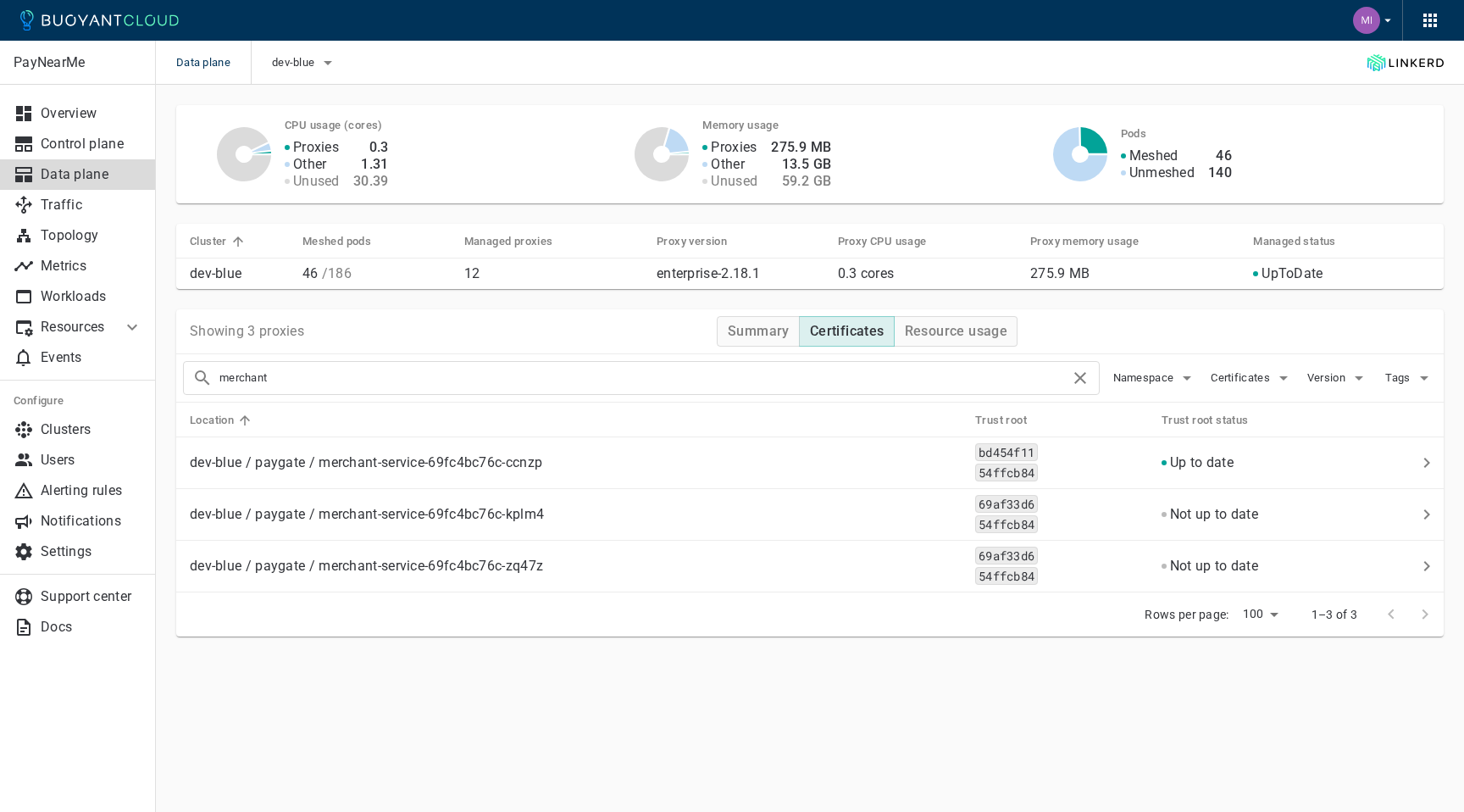
click at [1072, 377] on icon at bounding box center [1080, 377] width 20 height 20
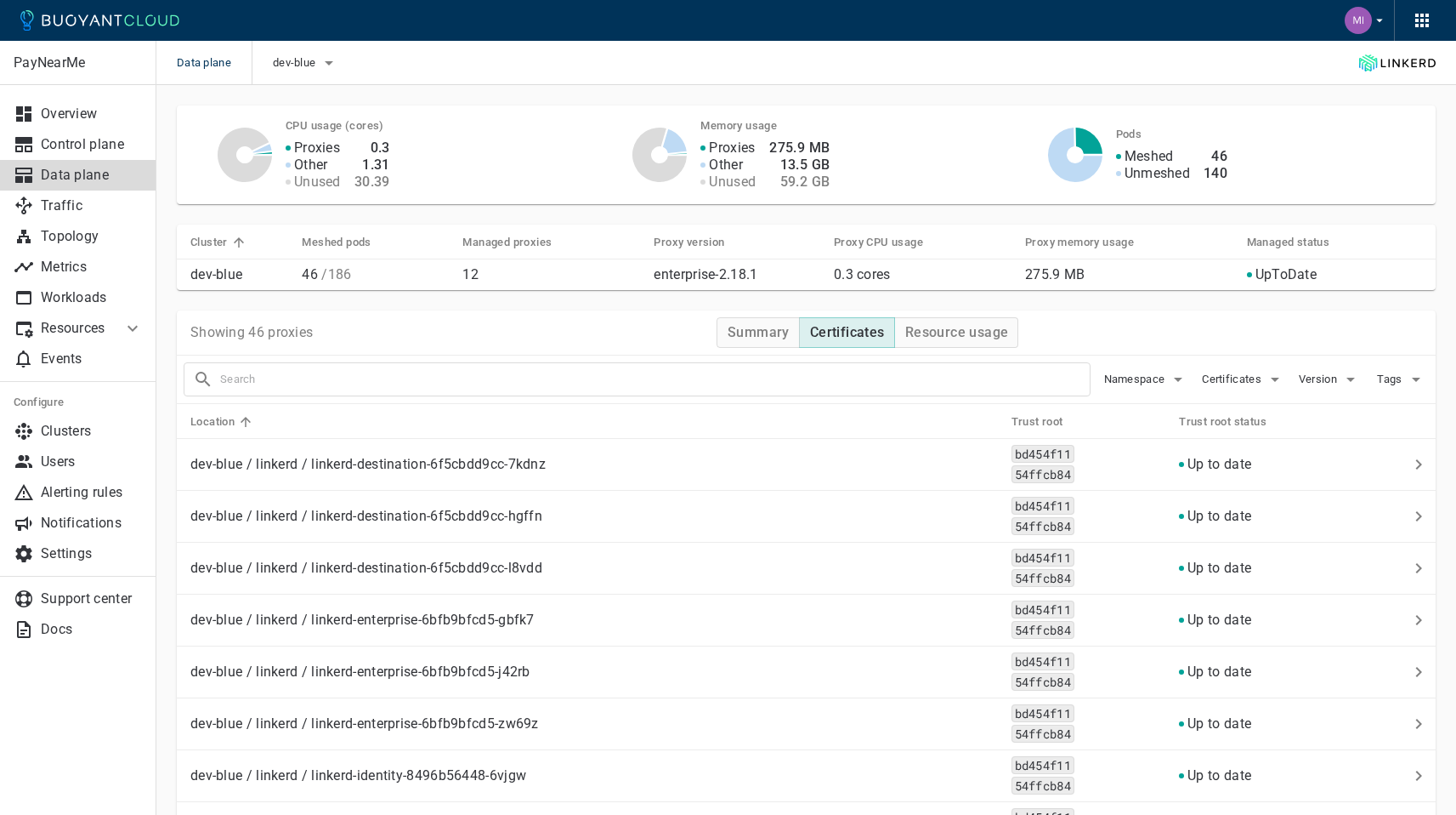
click at [1001, 377] on input "text" at bounding box center [654, 380] width 869 height 24
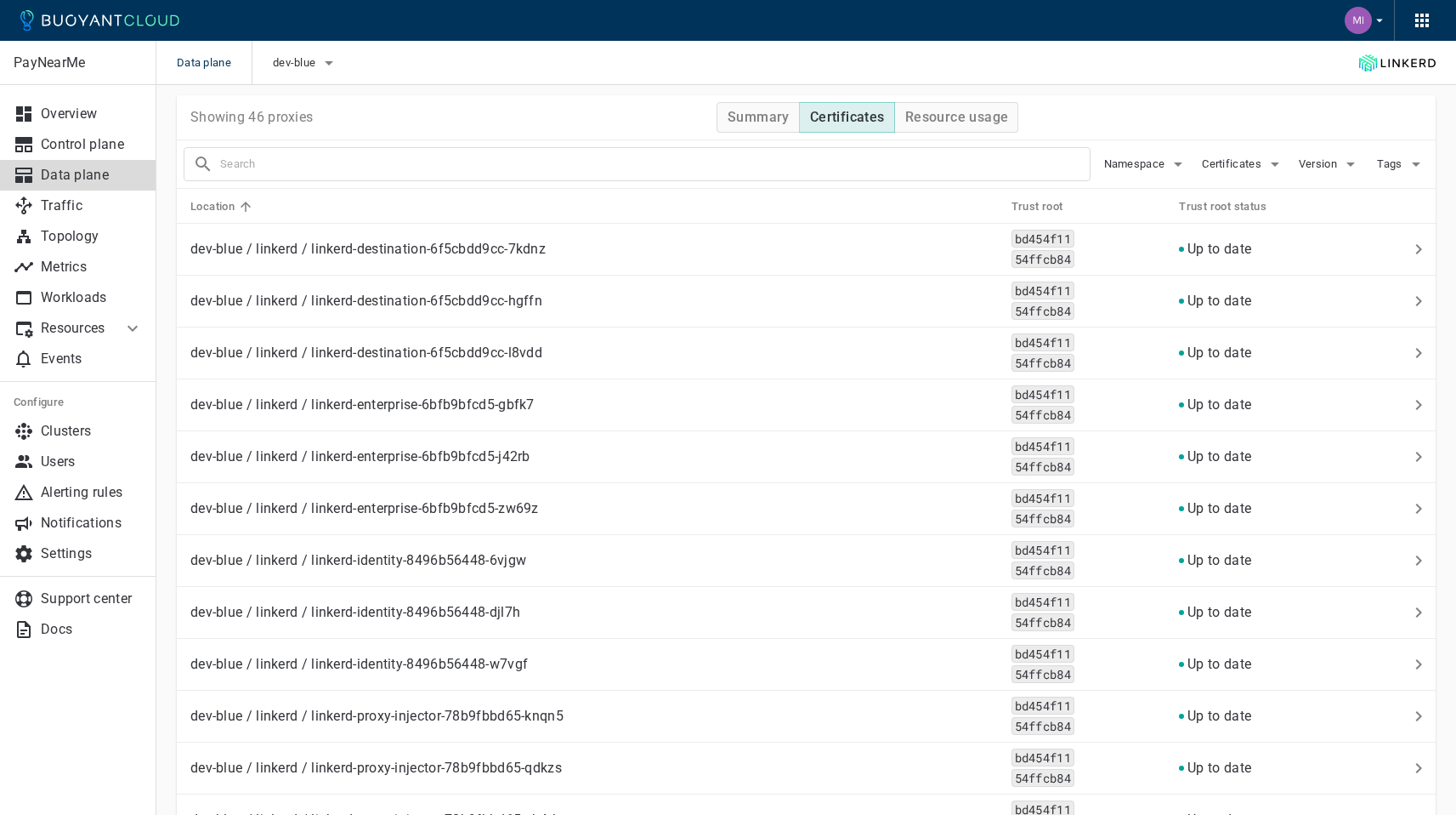
scroll to position [157, 0]
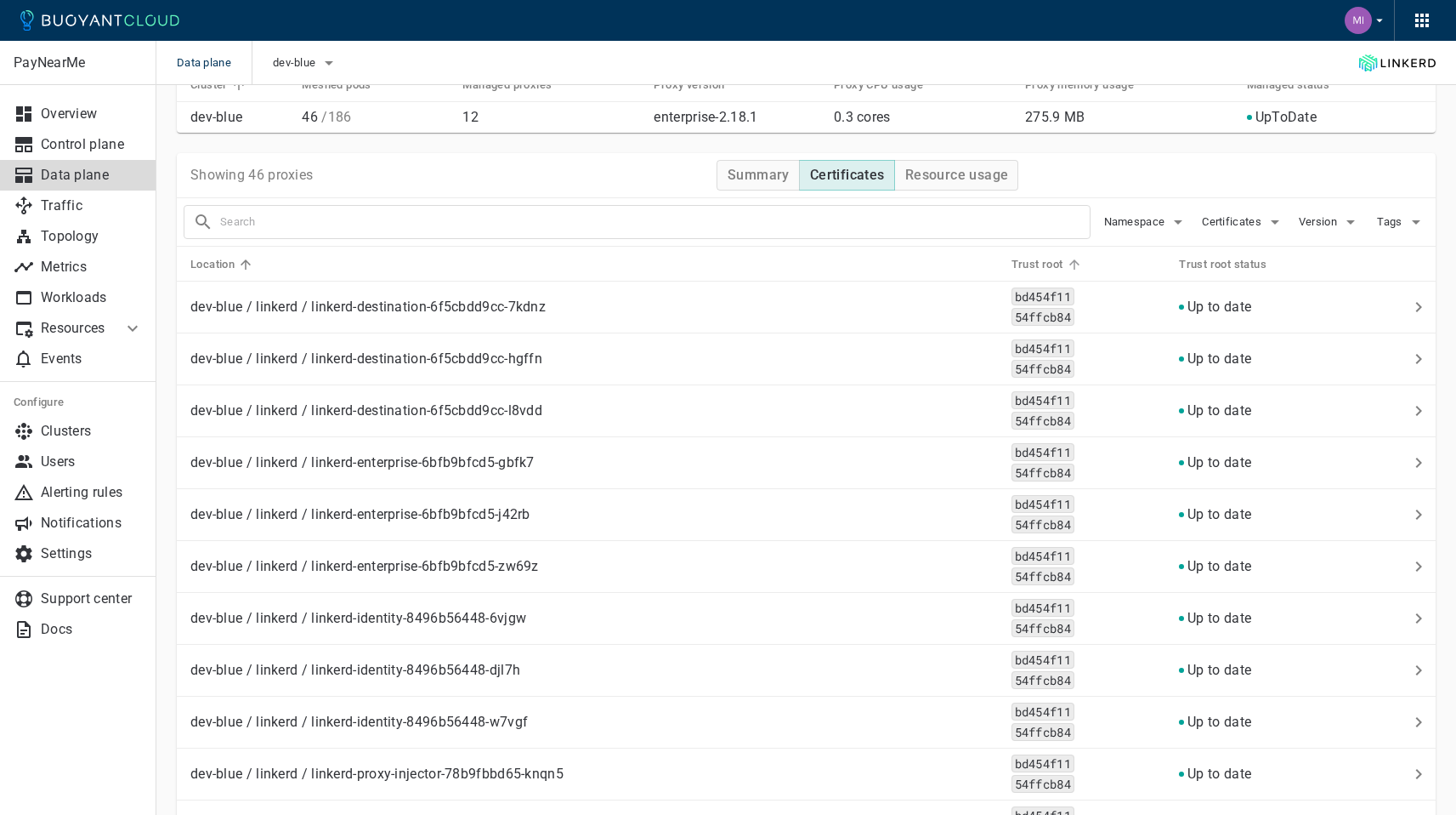
click at [1037, 262] on h5 "Trust root" at bounding box center [1037, 264] width 52 height 14
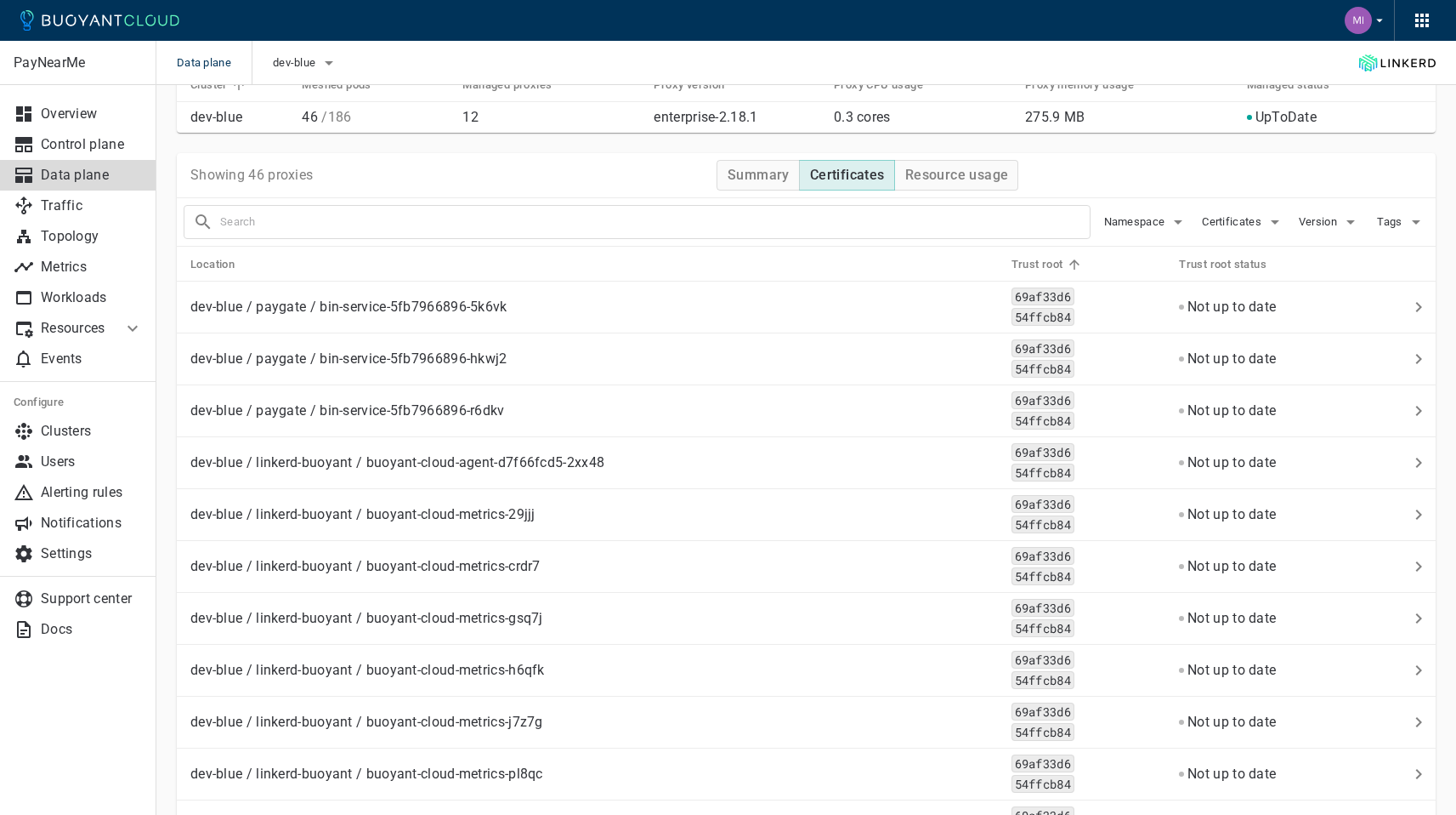
click at [1036, 264] on h5 "Trust root" at bounding box center [1037, 264] width 52 height 14
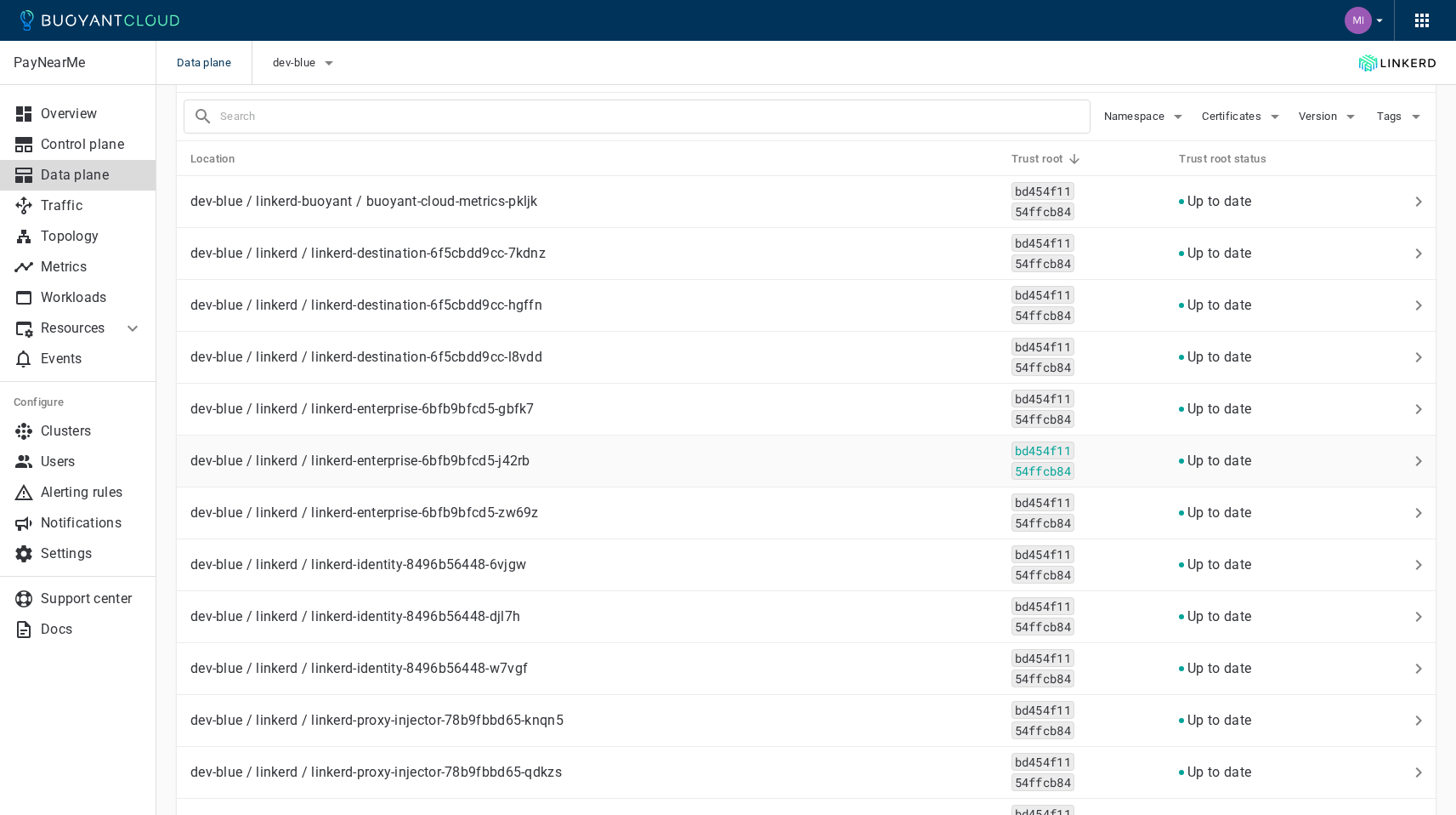
scroll to position [264, 0]
click at [1145, 73] on div "Data plane dev-blue" at bounding box center [806, 63] width 1300 height 44
click at [1131, 67] on div "Data plane dev-blue" at bounding box center [806, 63] width 1300 height 44
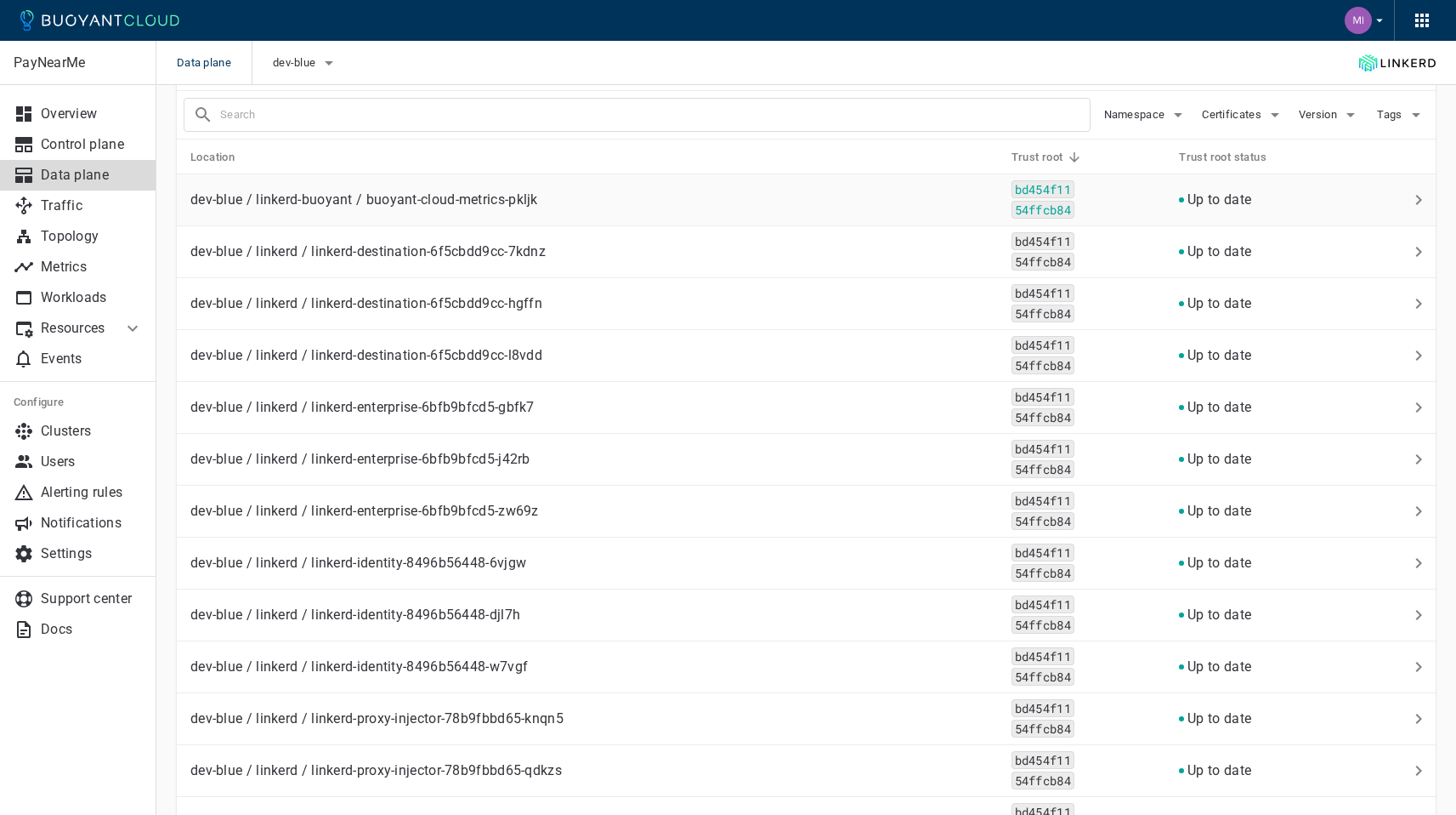
scroll to position [268, 0]
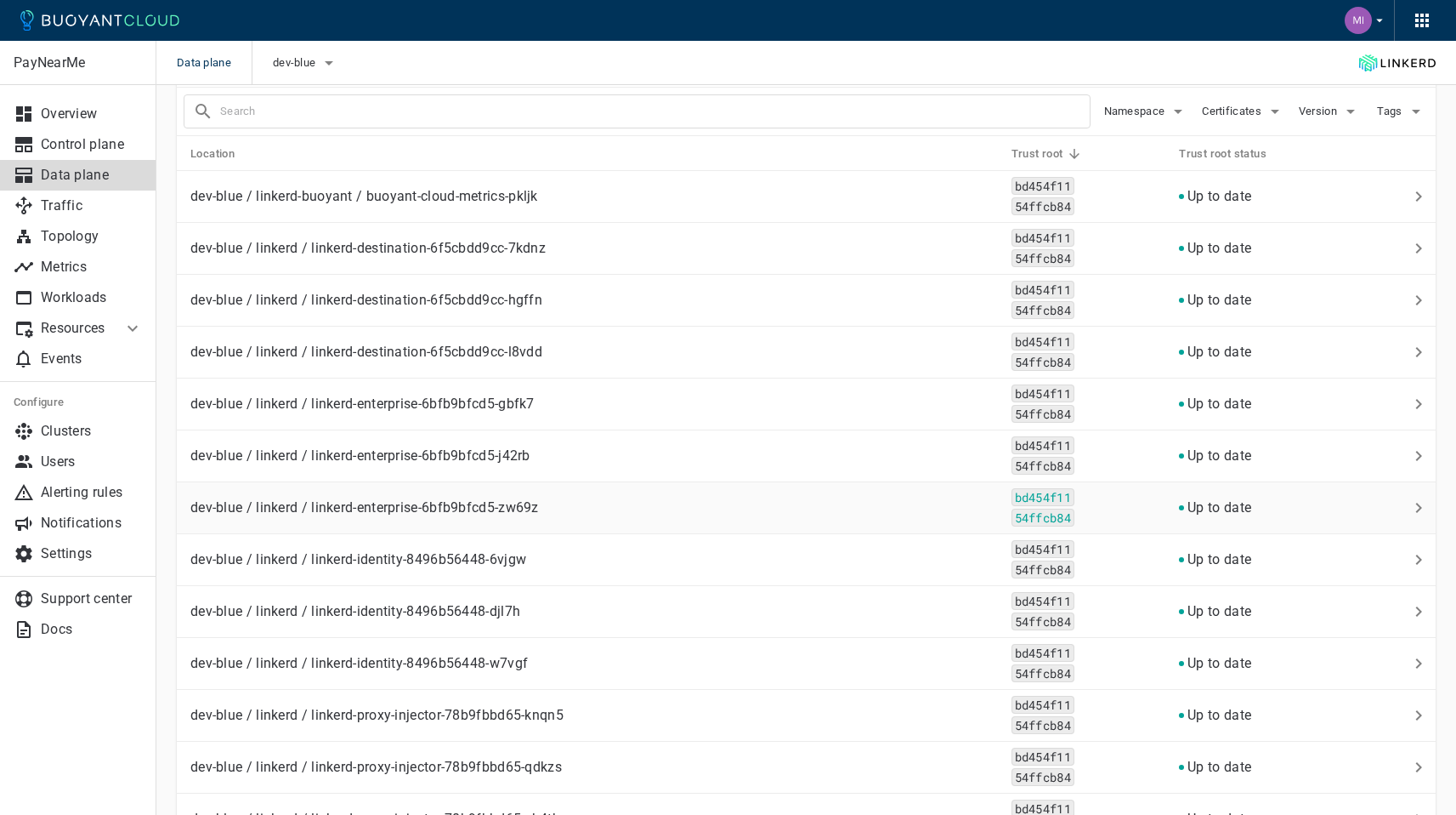
click at [930, 517] on td "dev-blue / linkerd / linkerd-enterprise-6bfb9bfcd5-zw69z" at bounding box center [587, 508] width 821 height 52
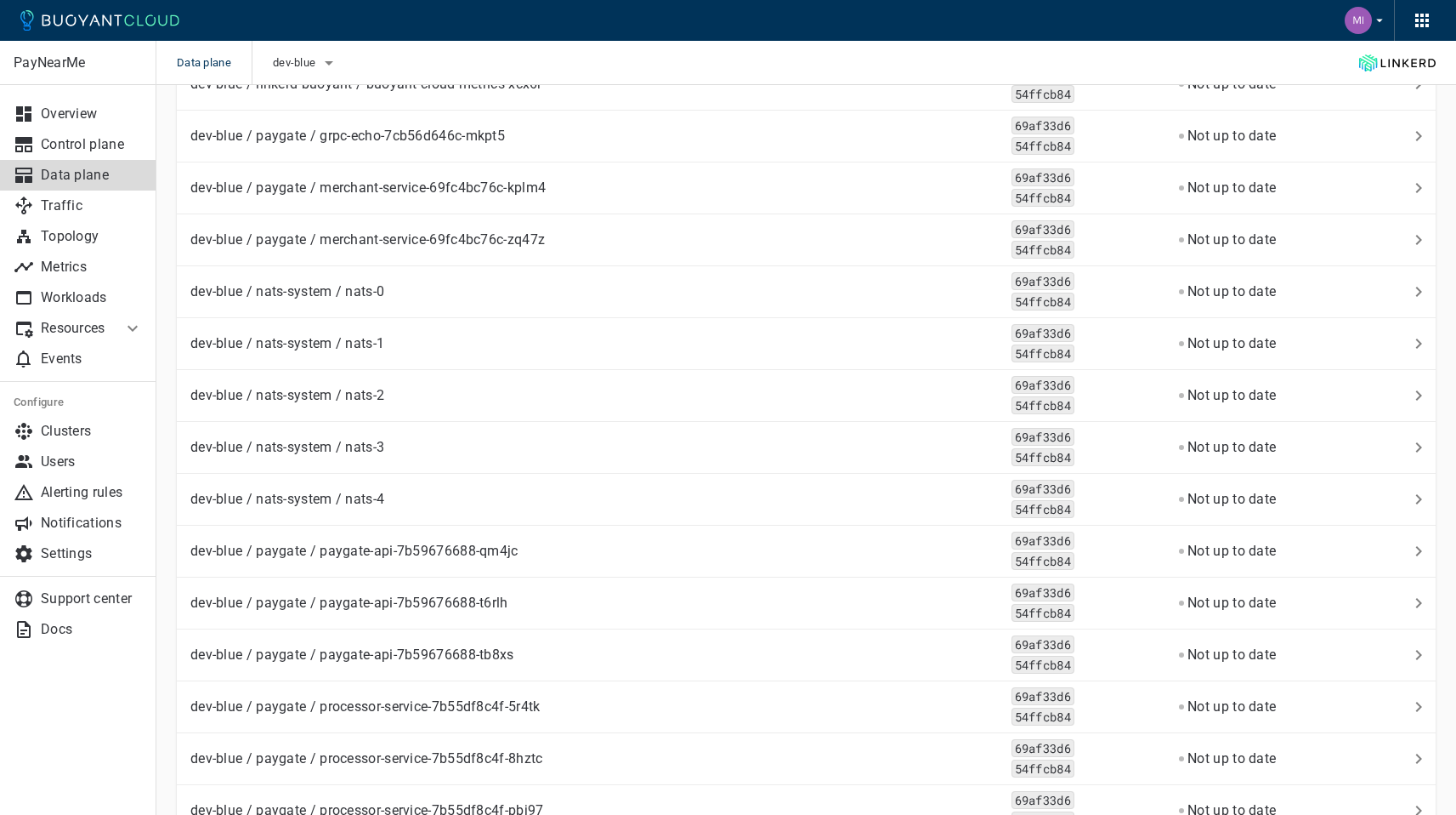
scroll to position [2123, 0]
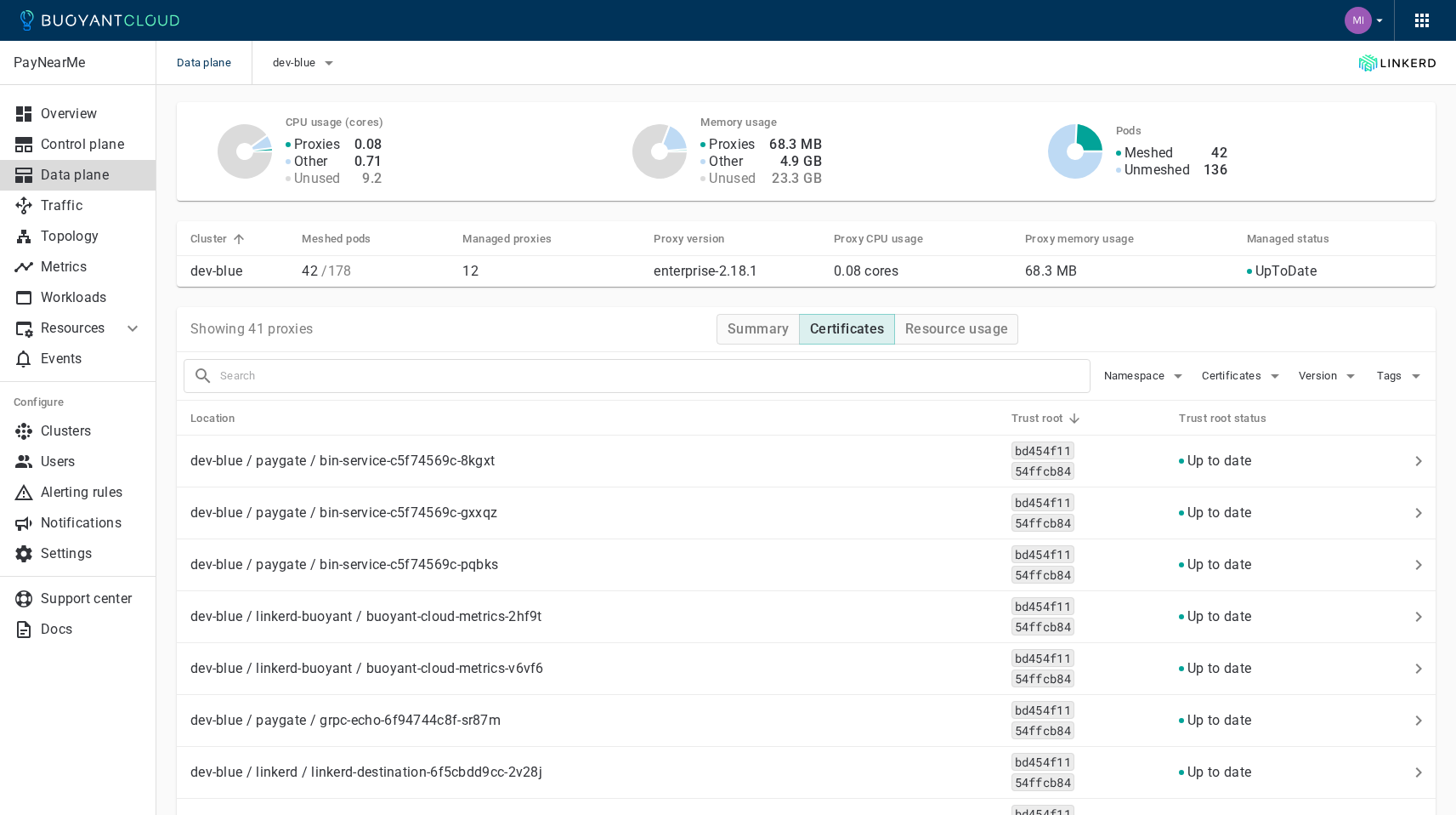
scroll to position [0, 0]
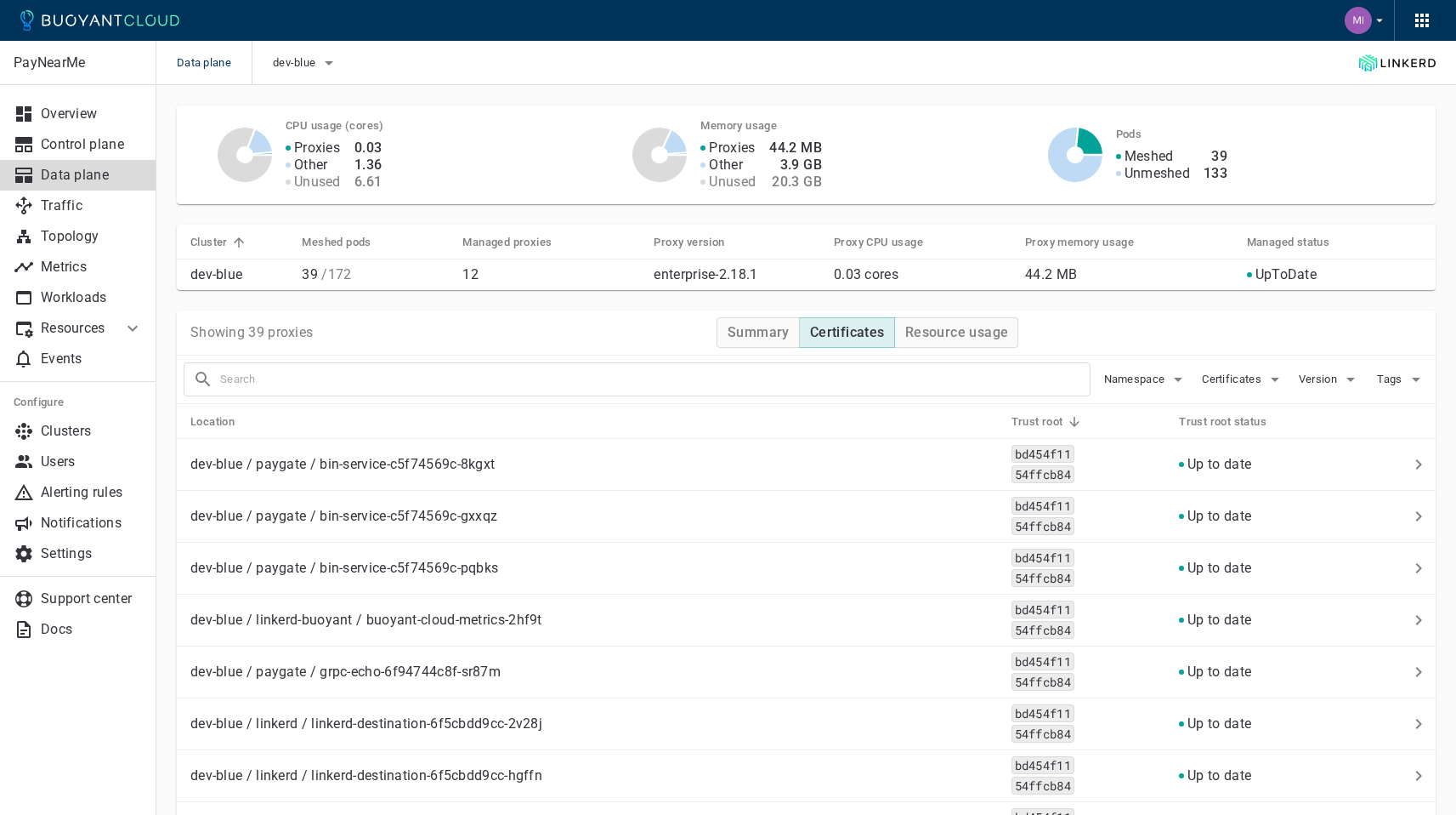
click at [658, 333] on div "Showing 39 proxies Summary Certificates Resource usage" at bounding box center [806, 333] width 1259 height 45
click at [458, 122] on div "Proxies Other Unused 0.03 1.47 6.5" at bounding box center [428, 154] width 326 height 71
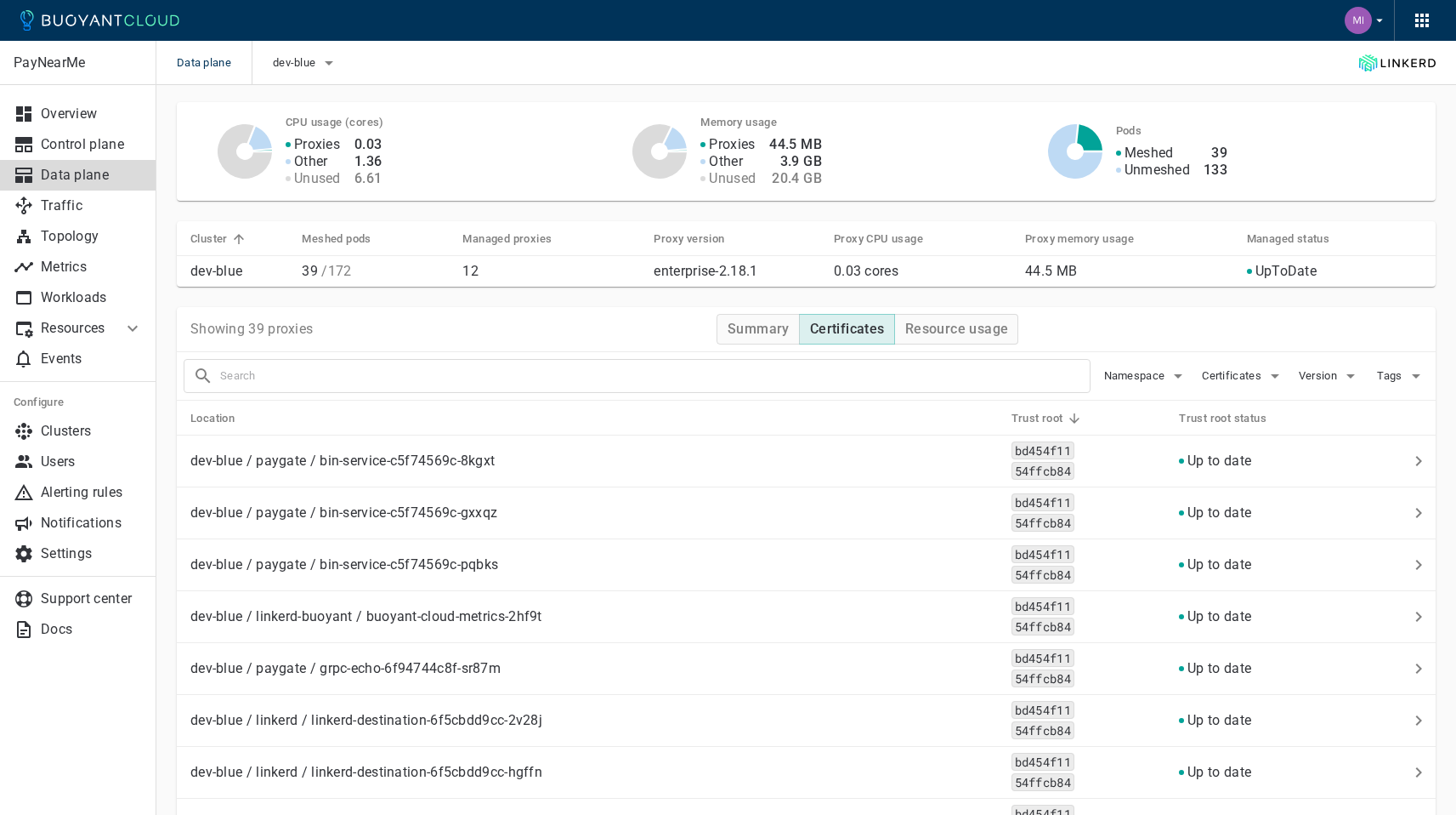
click at [1187, 309] on div "Showing 39 proxies Summary Certificates Resource usage" at bounding box center [806, 329] width 1259 height 45
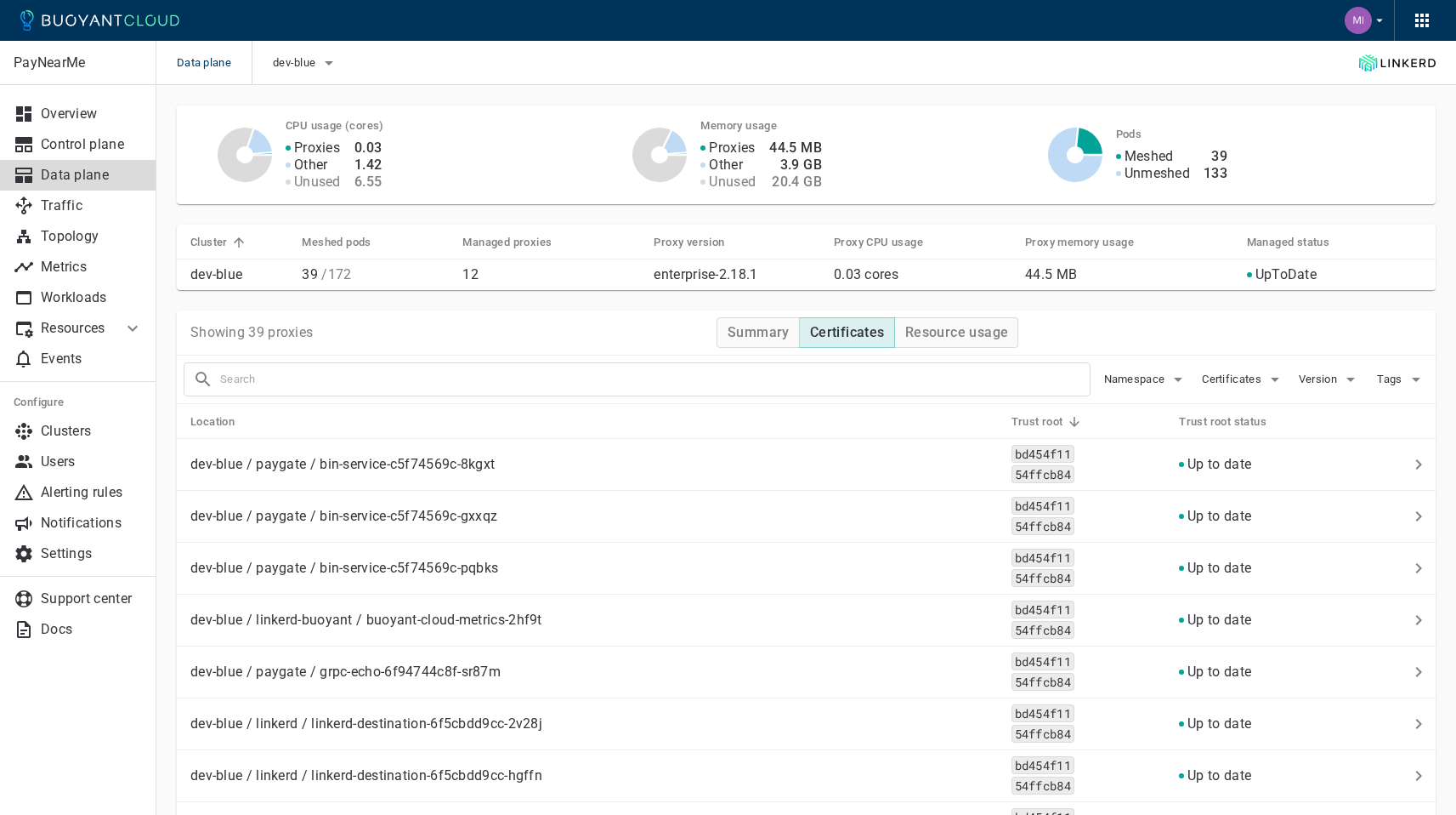
scroll to position [0, 0]
click at [692, 347] on div "Showing 39 proxies Summary Certificates Resource usage" at bounding box center [806, 333] width 1259 height 45
